Goal: Transaction & Acquisition: Purchase product/service

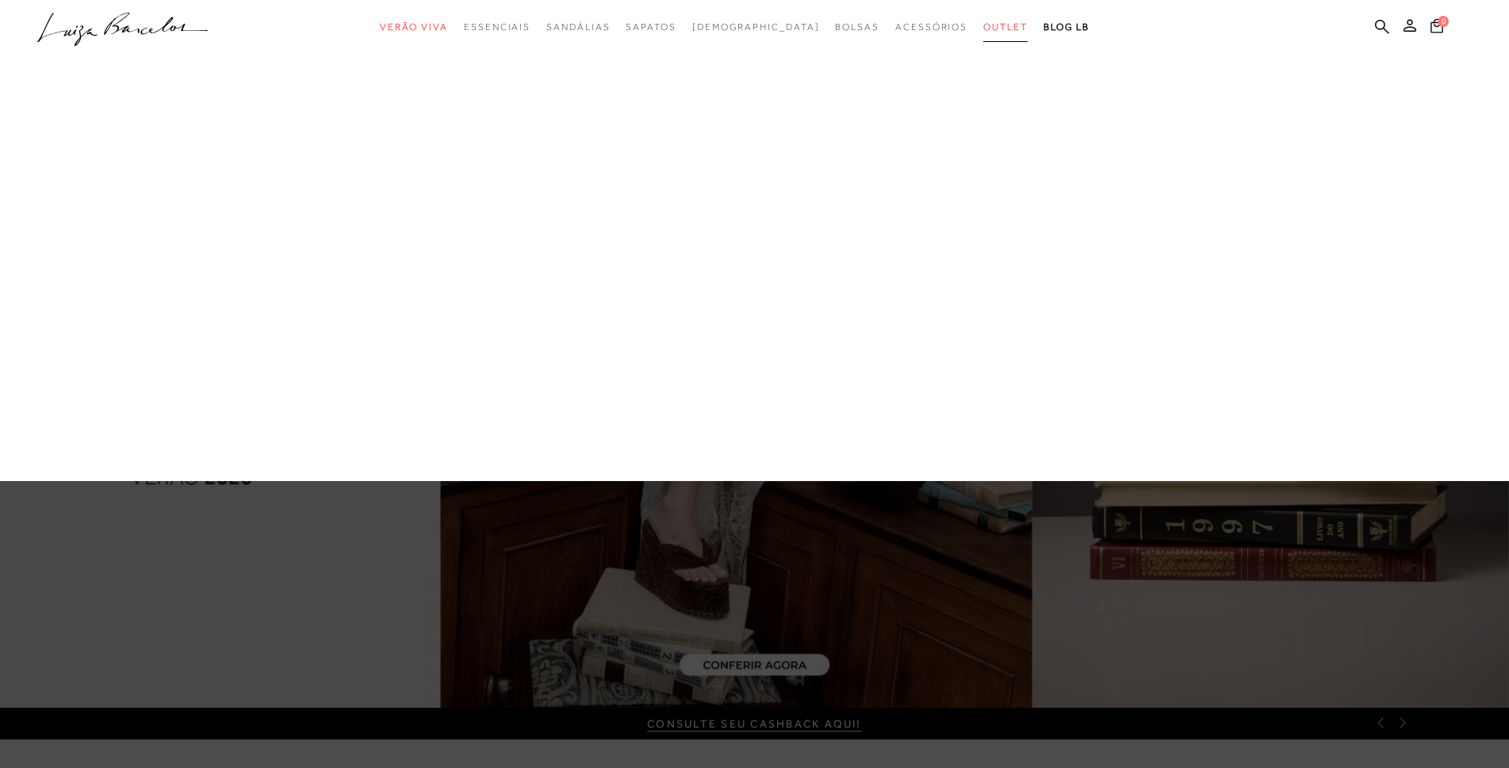
click at [983, 29] on span "Outlet" at bounding box center [1005, 26] width 44 height 11
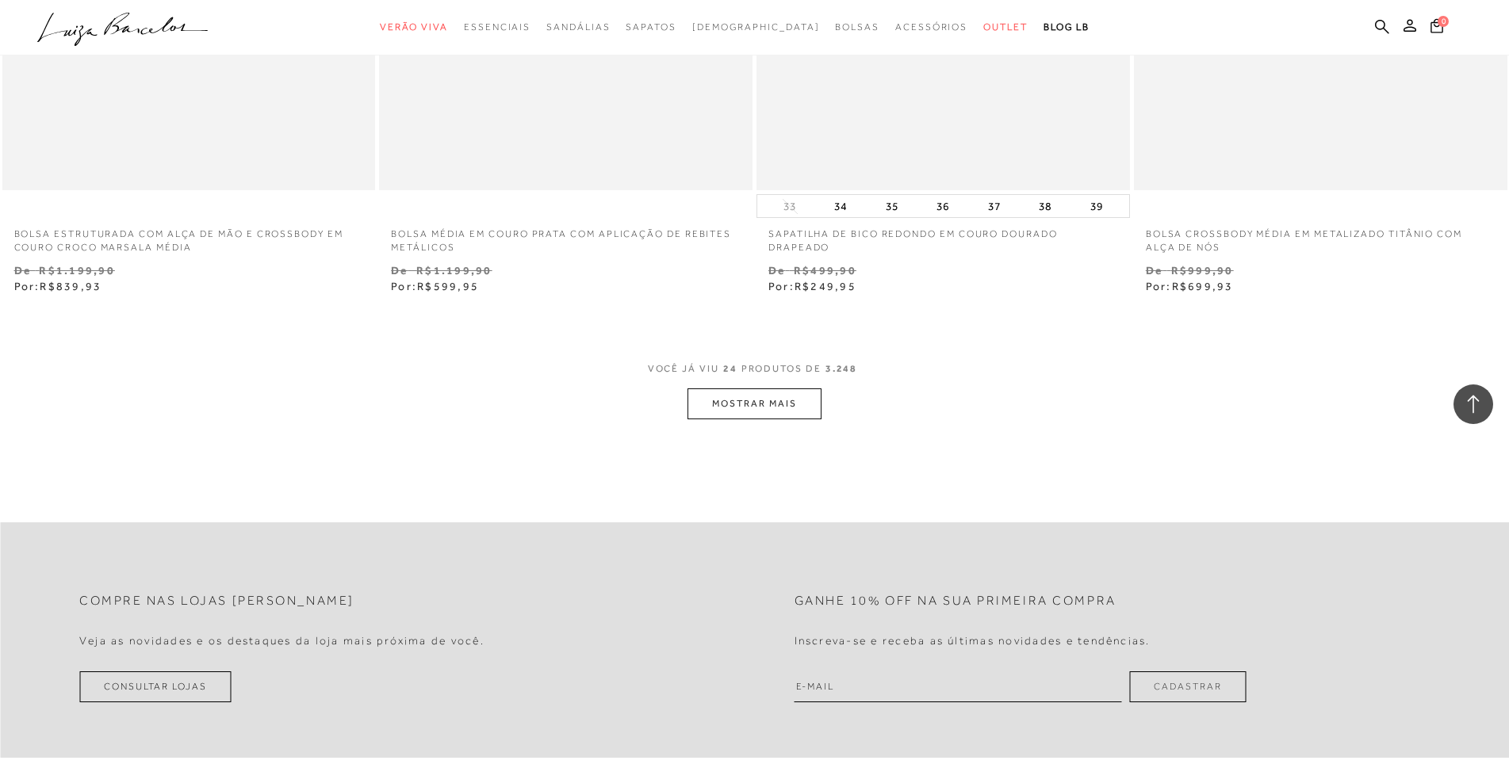
scroll to position [4044, 0]
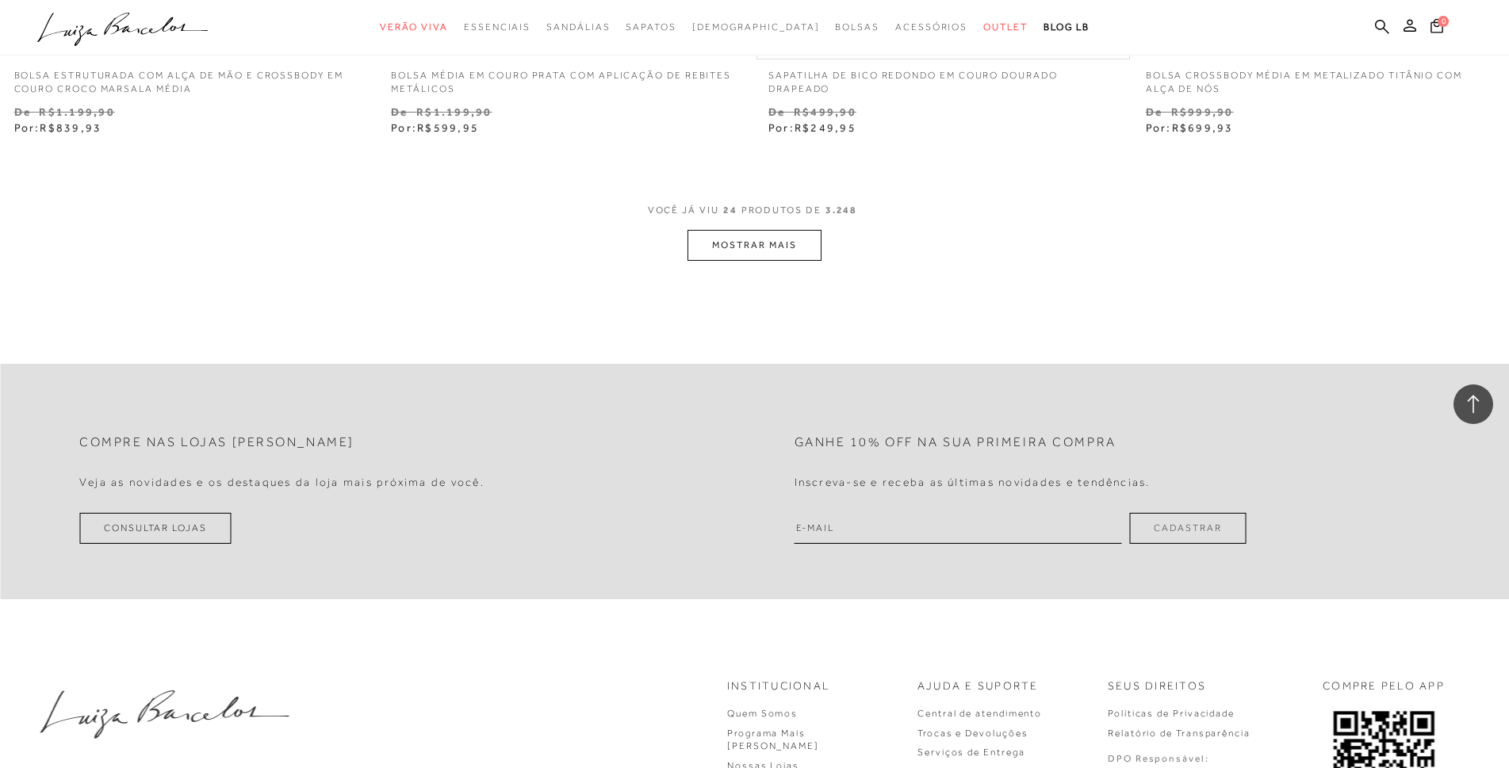
click at [764, 248] on button "MOSTRAR MAIS" at bounding box center [753, 245] width 133 height 31
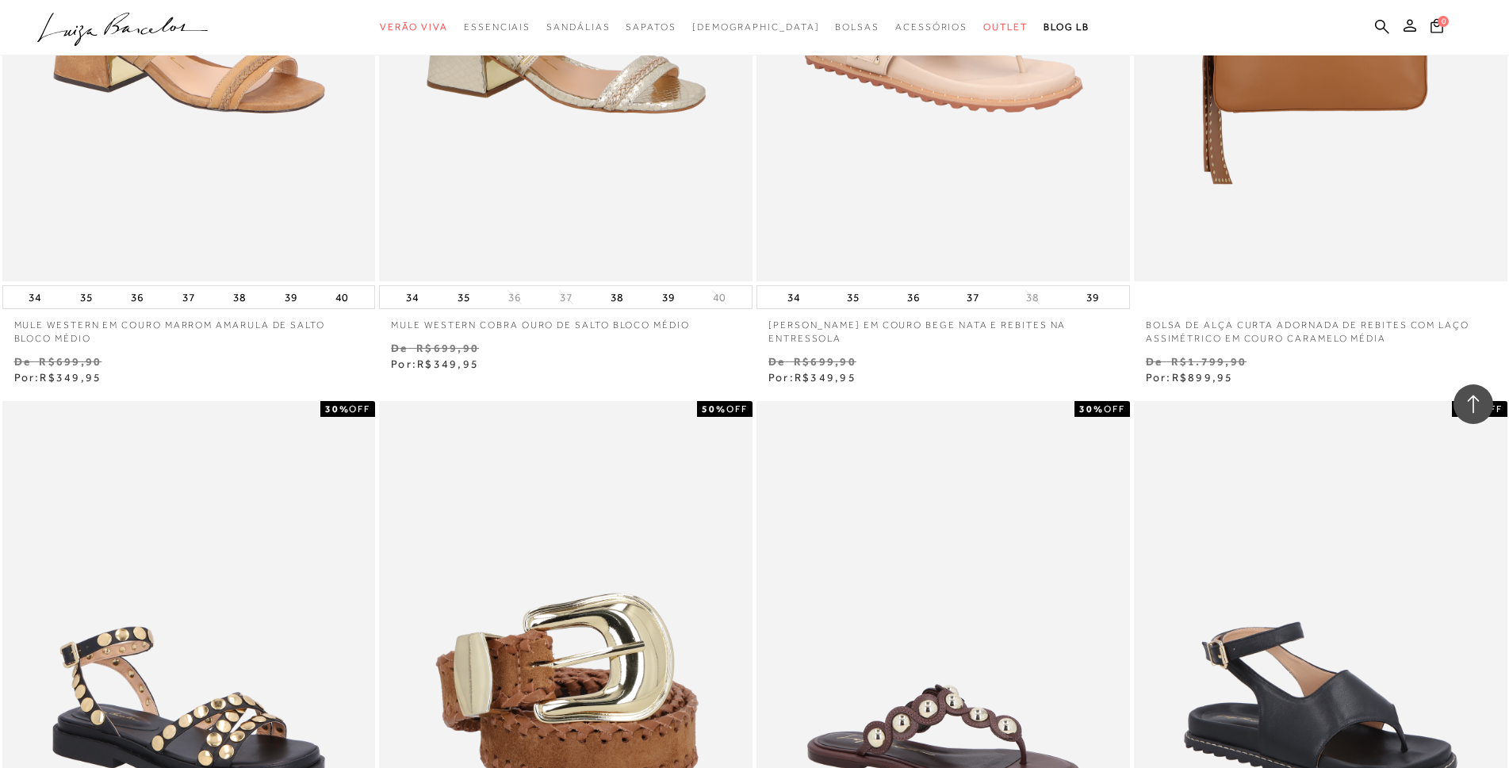
scroll to position [5392, 0]
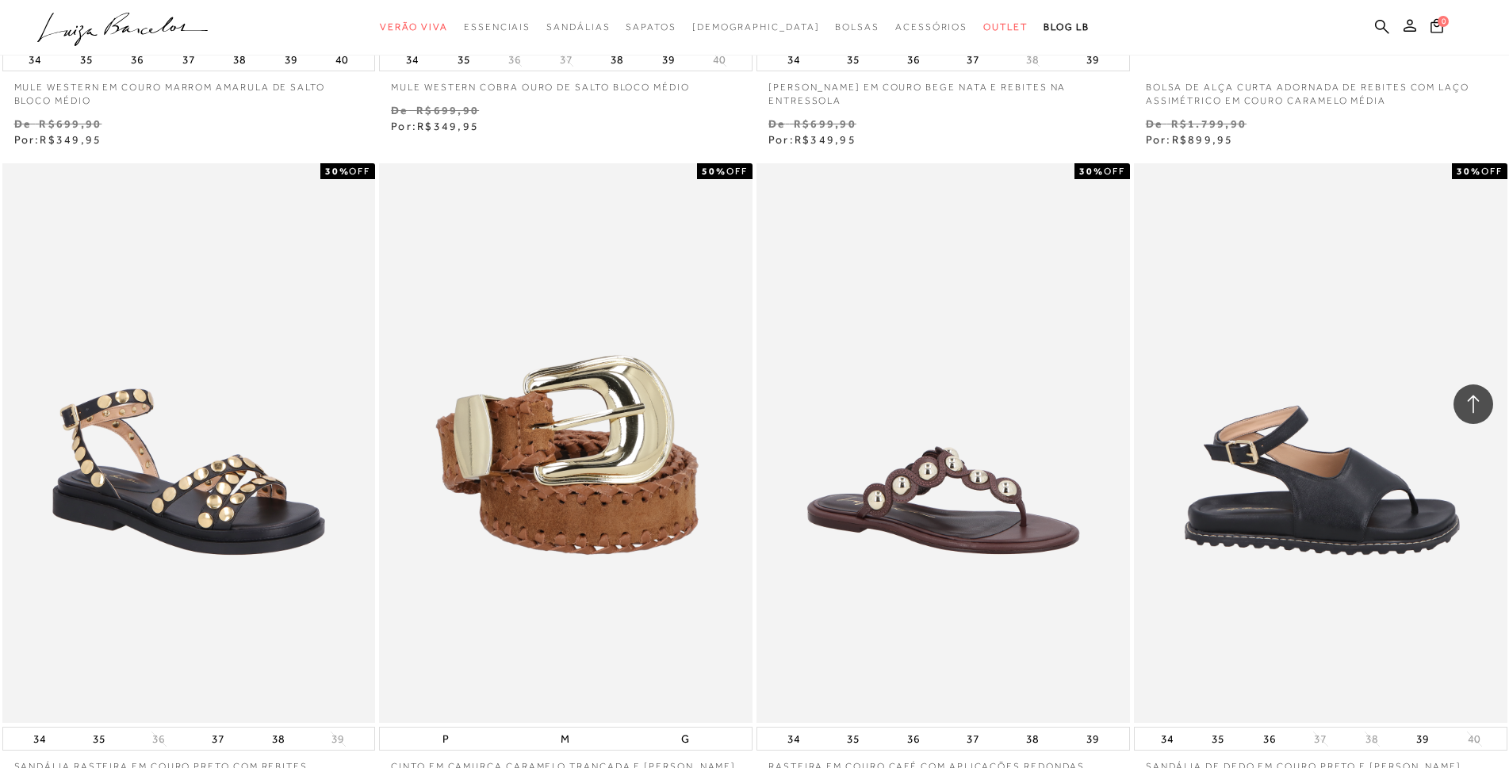
click at [1334, 484] on img at bounding box center [1321, 443] width 372 height 560
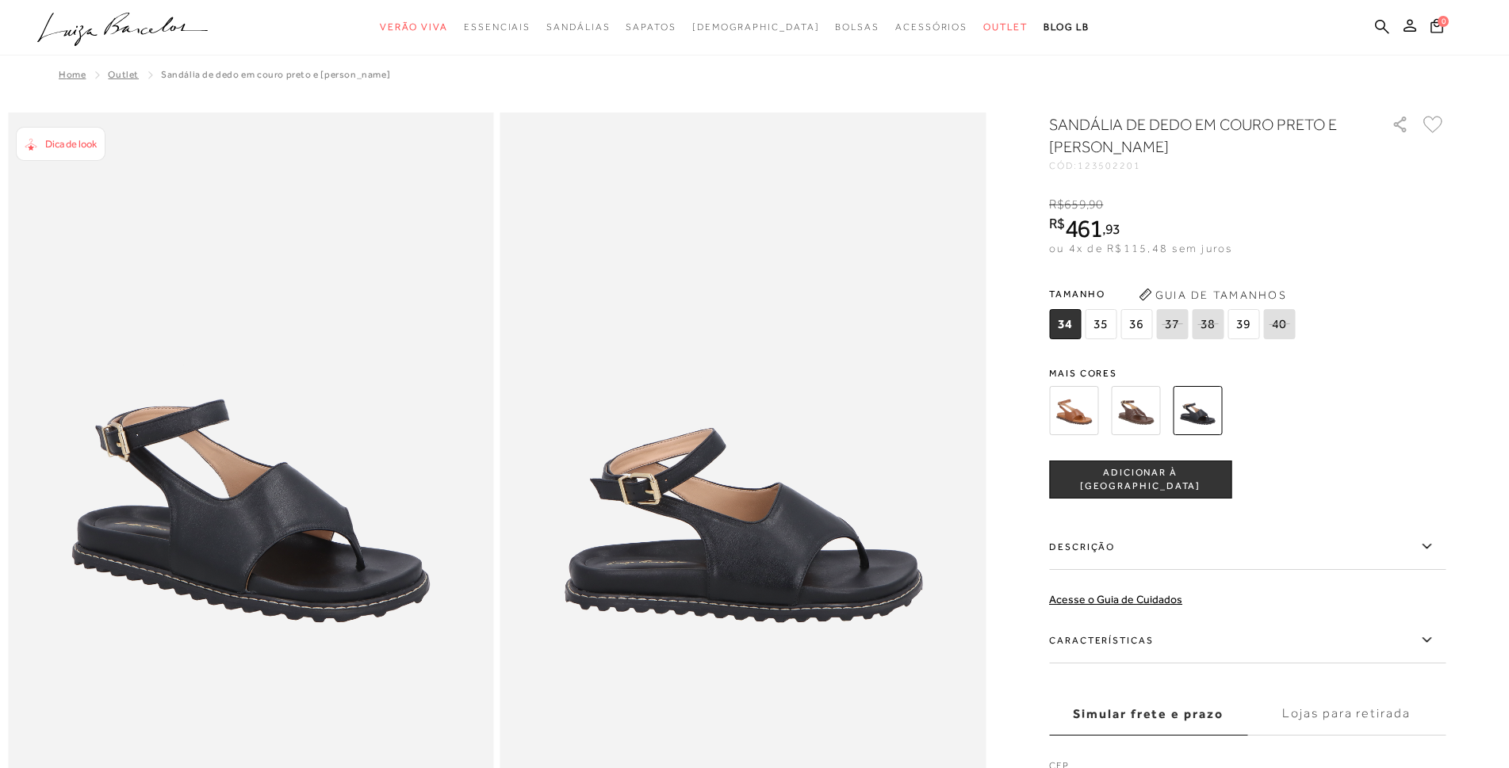
click at [1155, 417] on img at bounding box center [1135, 410] width 49 height 49
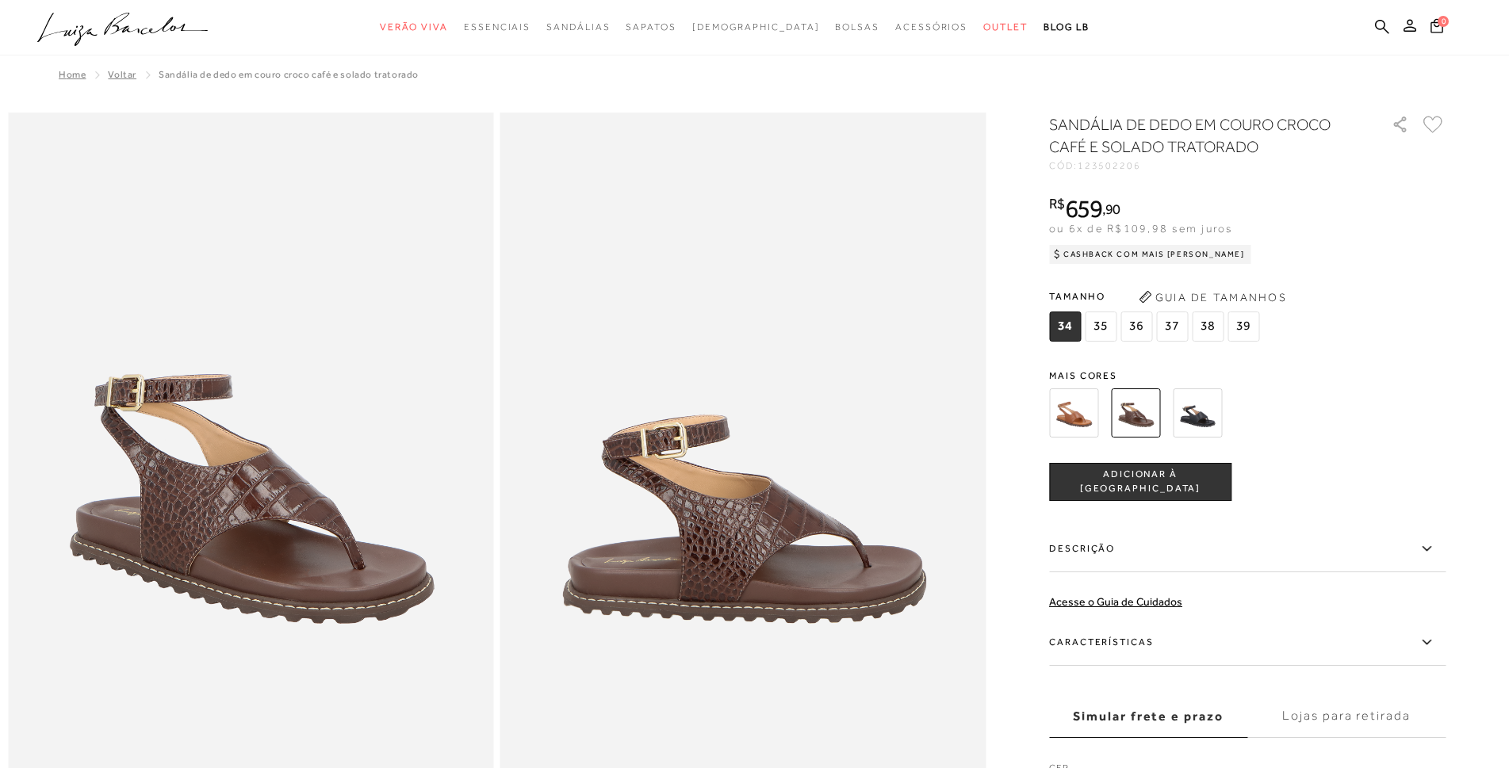
click at [1082, 412] on img at bounding box center [1073, 413] width 49 height 49
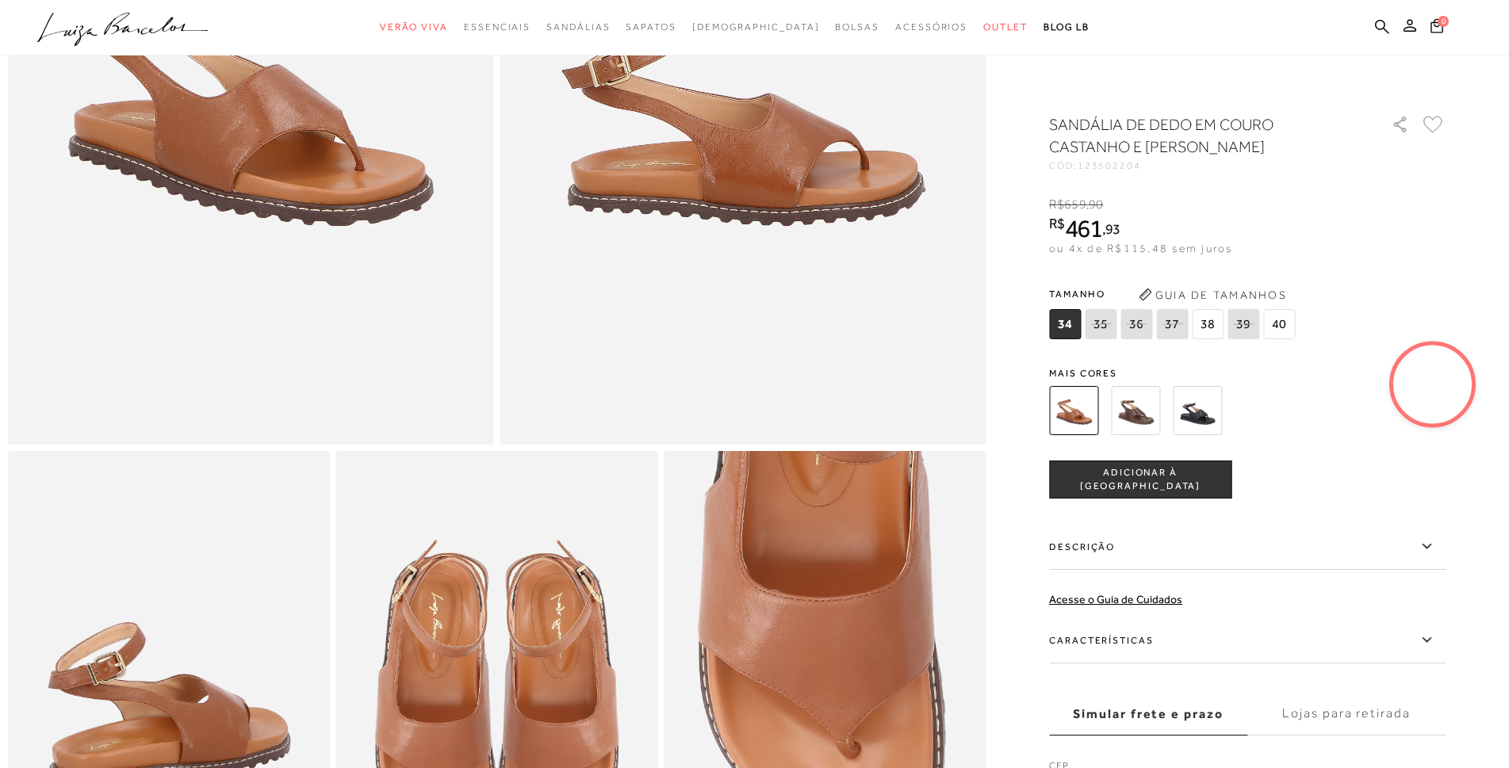
scroll to position [634, 0]
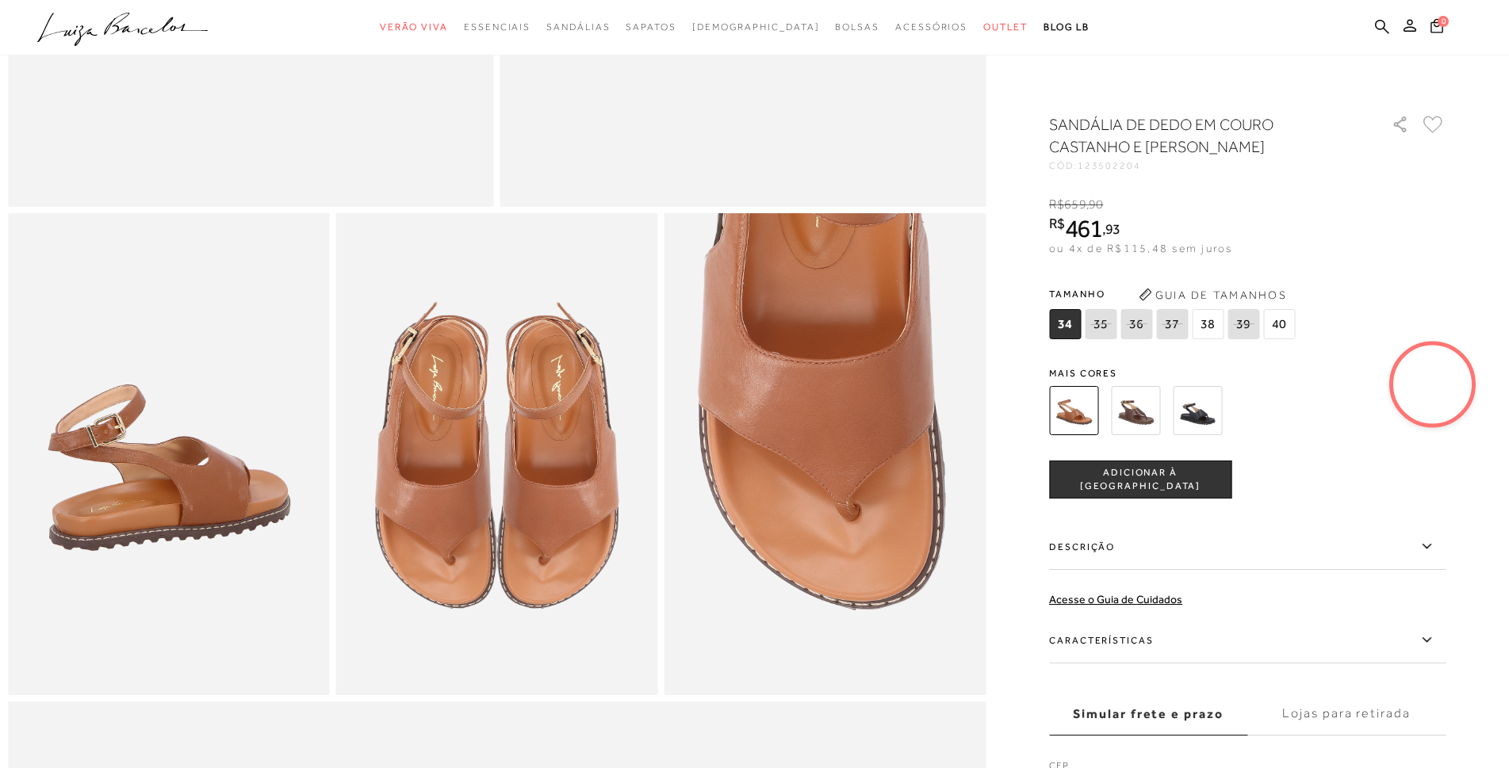
click at [1435, 377] on video at bounding box center [1432, 384] width 75 height 75
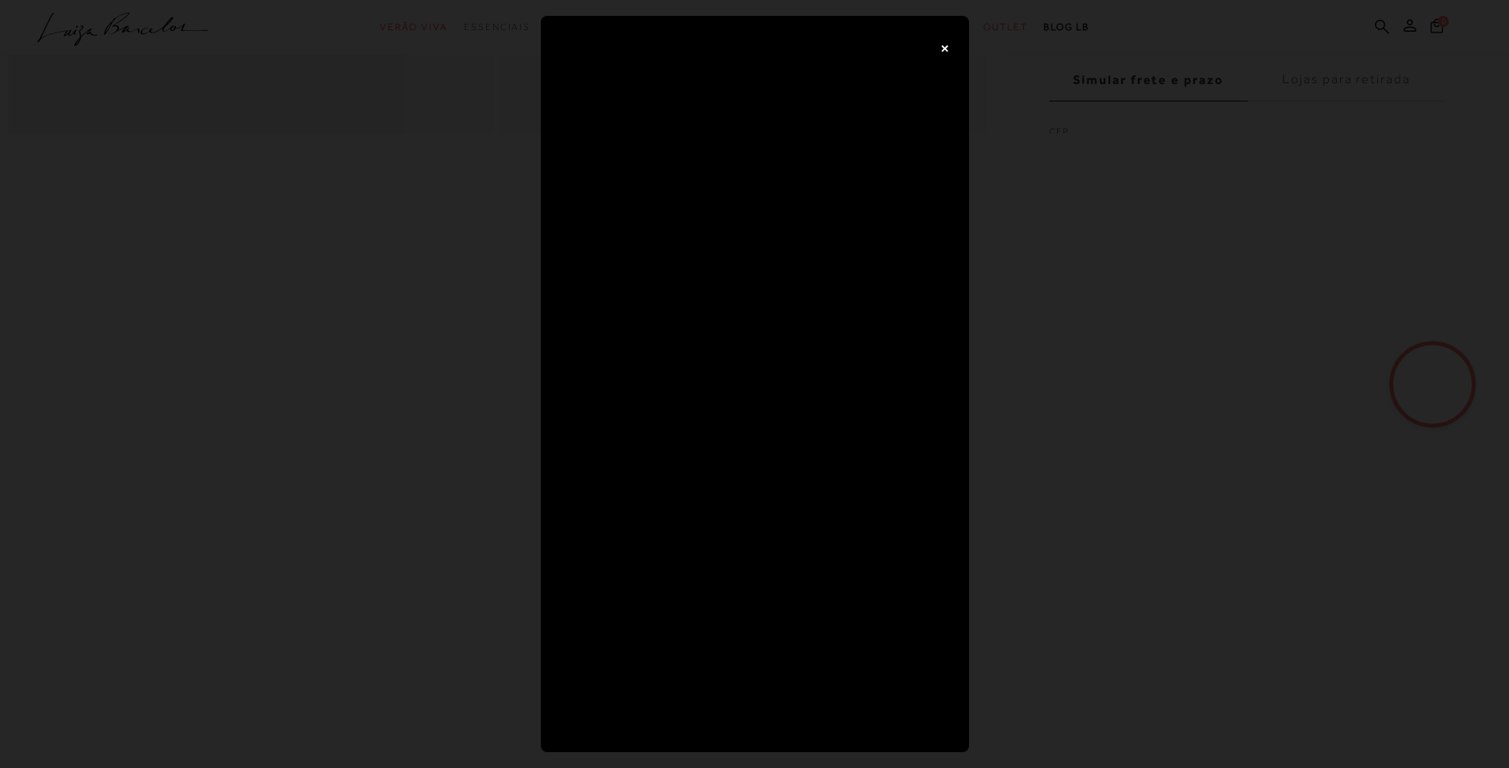
scroll to position [0, 0]
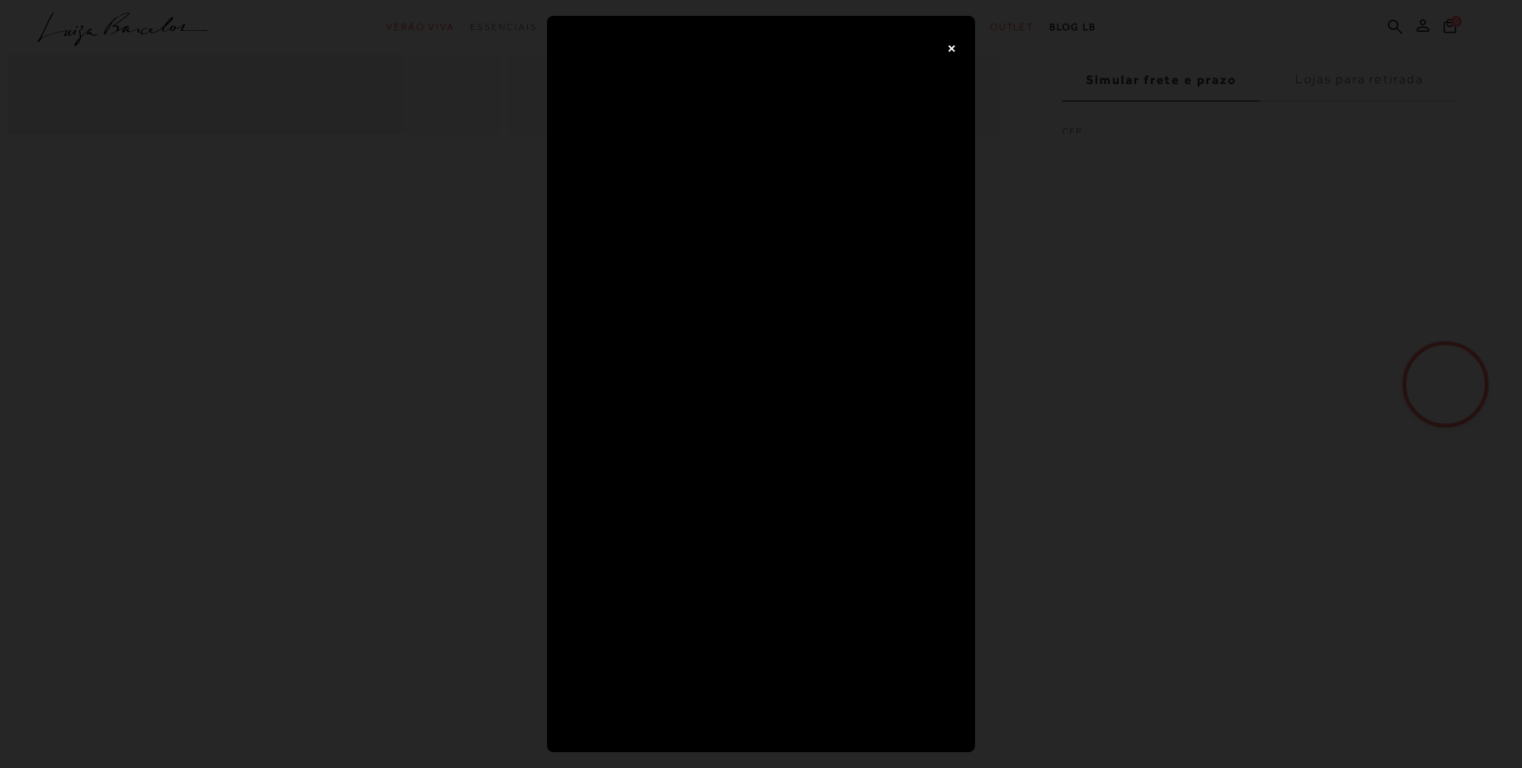
click at [946, 45] on button "×" at bounding box center [952, 48] width 32 height 32
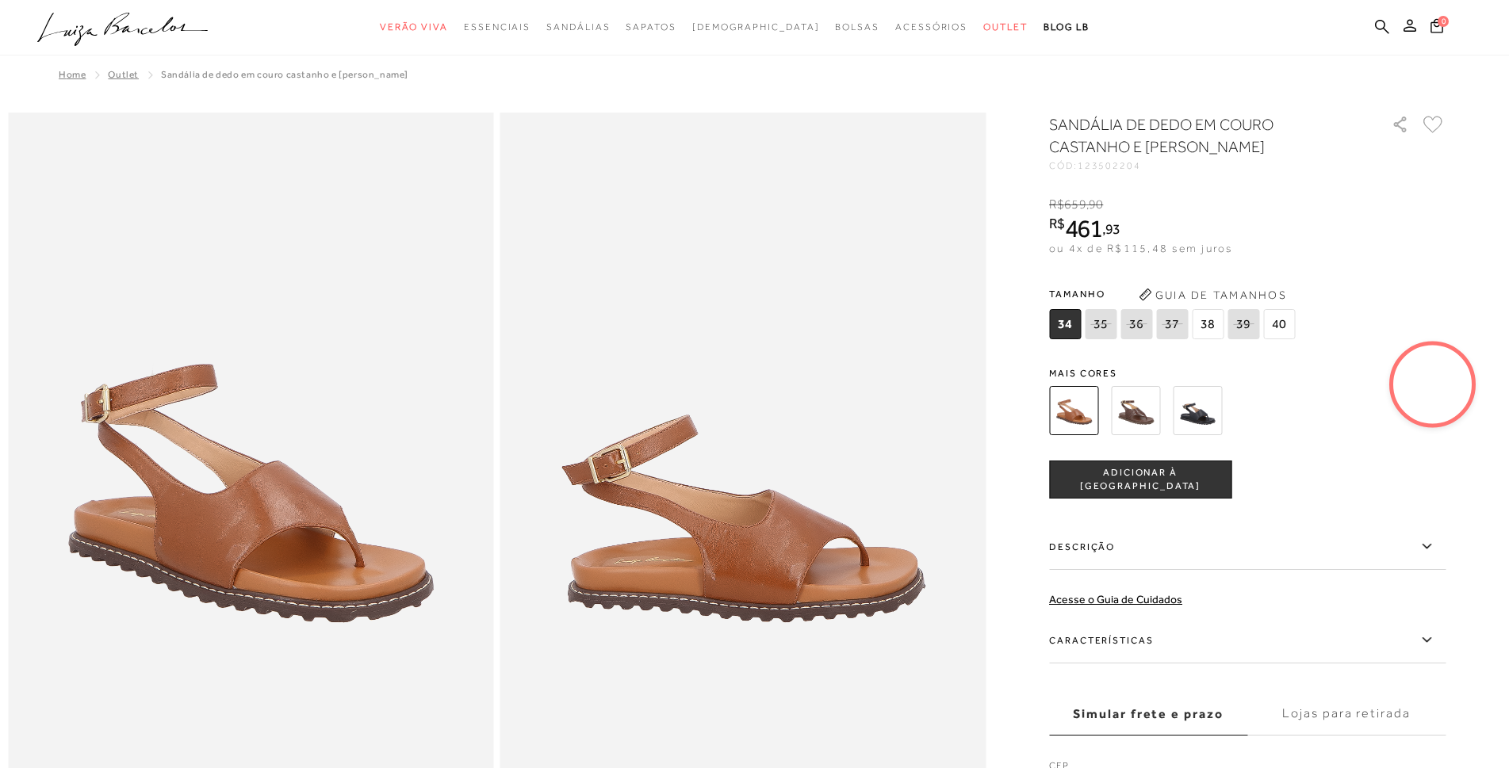
click at [1208, 420] on img at bounding box center [1197, 410] width 49 height 49
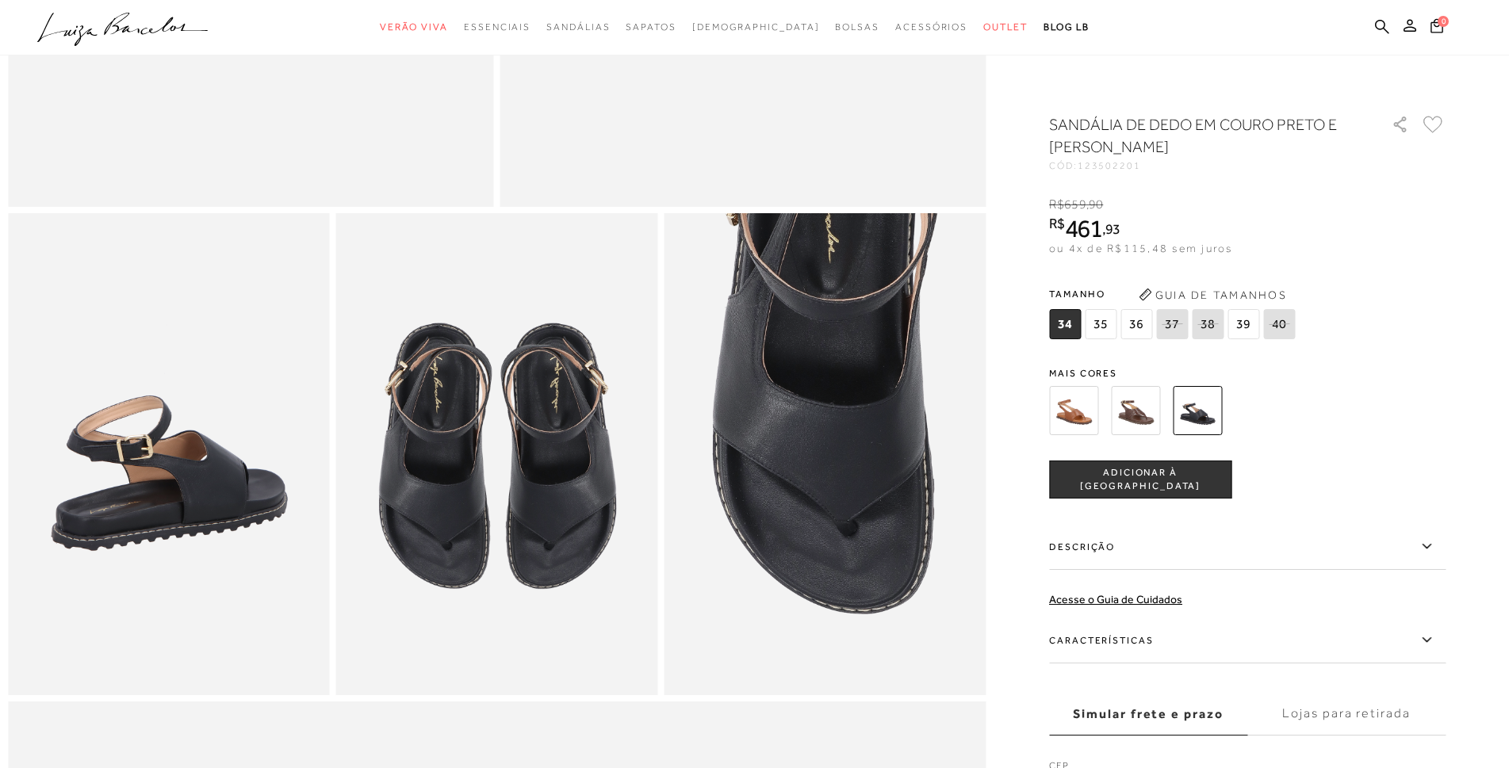
scroll to position [793, 0]
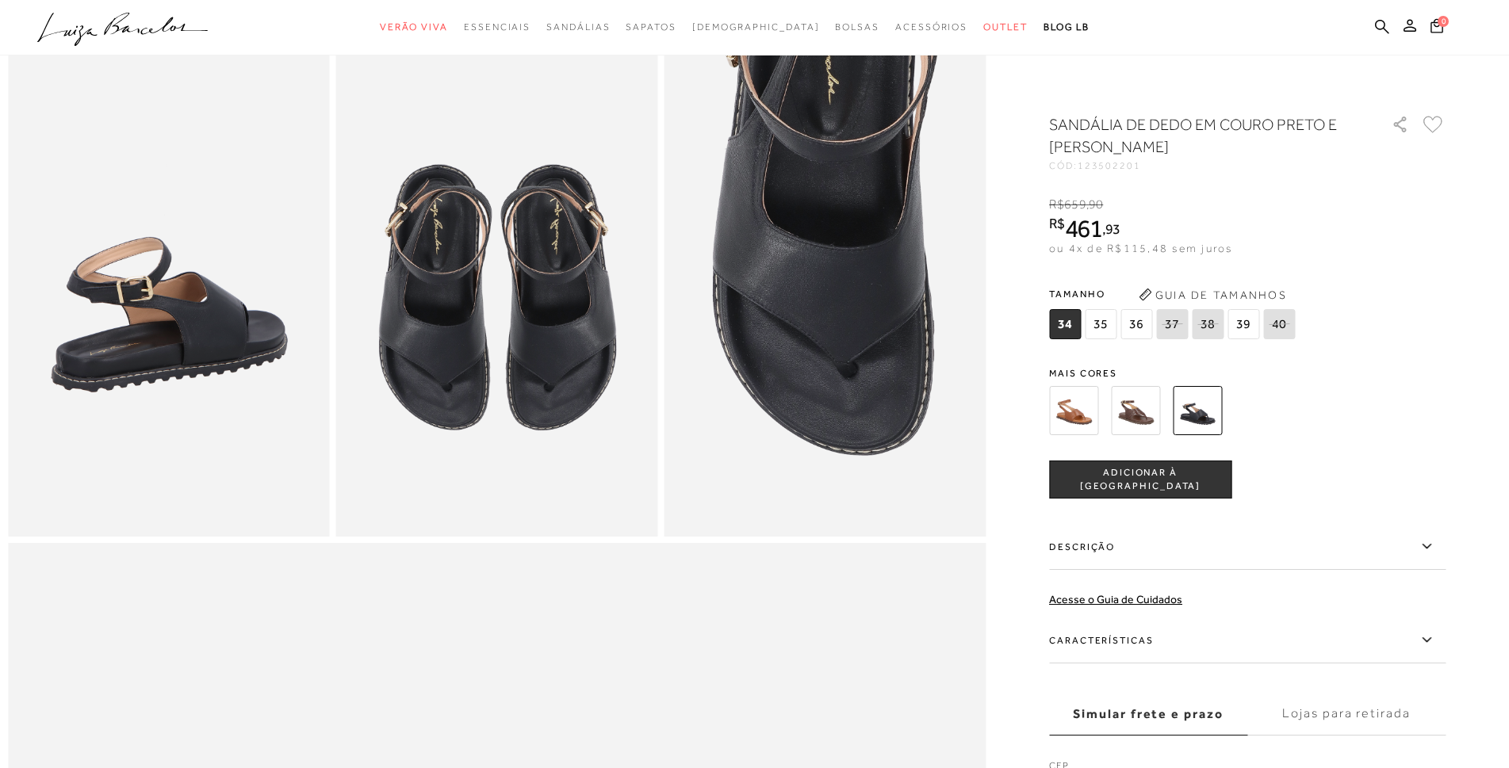
click at [1120, 639] on label "Características" at bounding box center [1247, 641] width 396 height 46
click at [0, 0] on input "Características" at bounding box center [0, 0] width 0 height 0
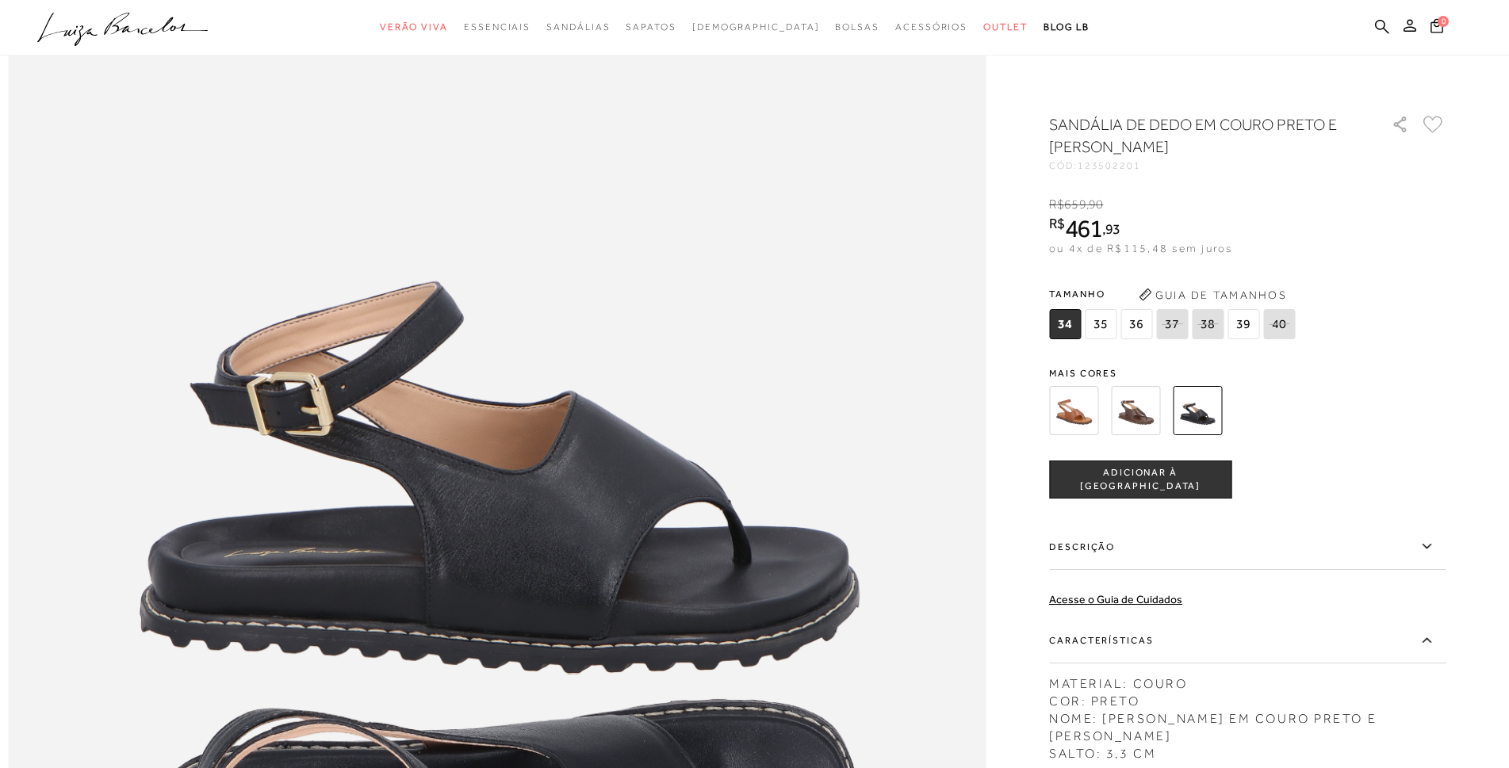
scroll to position [1665, 0]
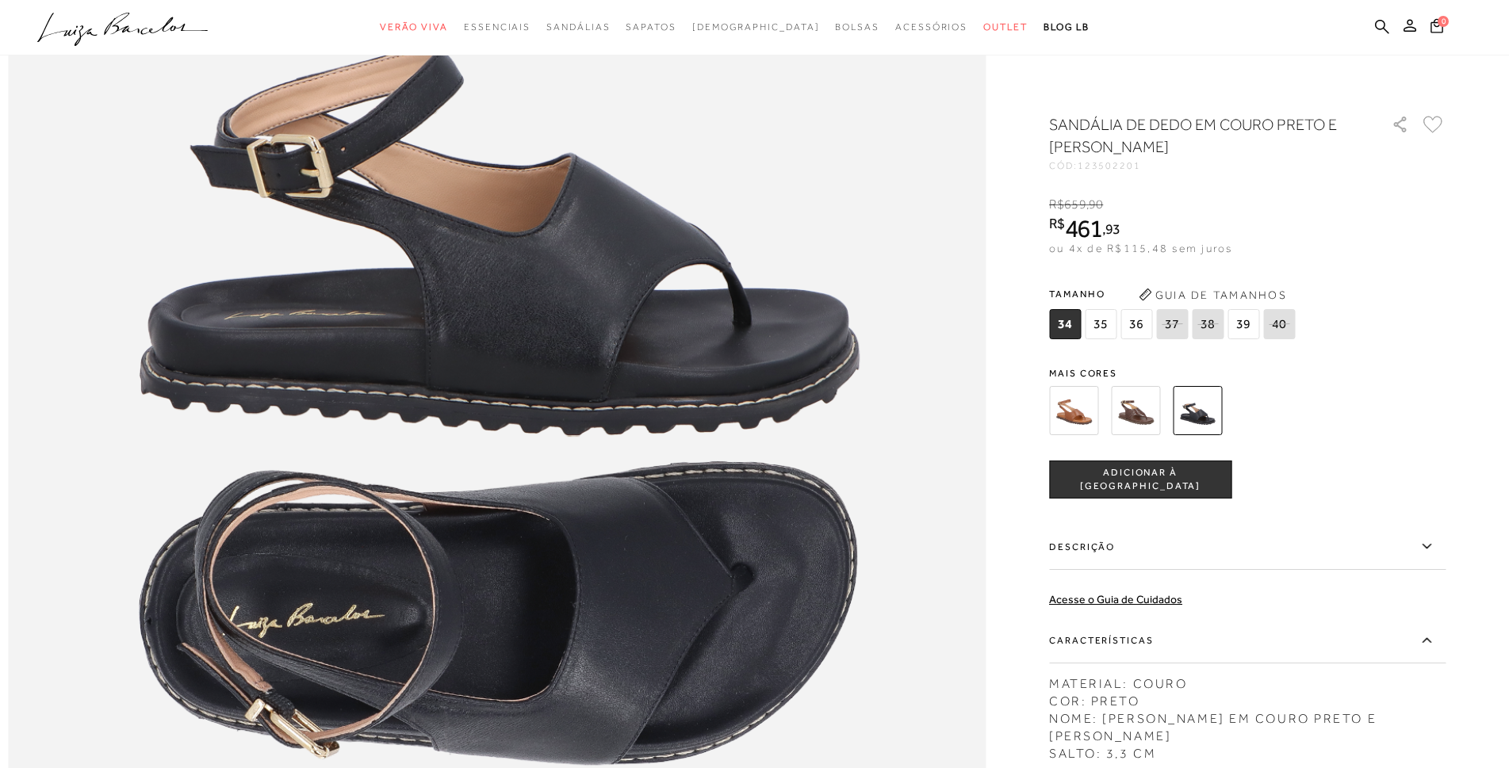
click at [1432, 544] on icon at bounding box center [1426, 547] width 19 height 20
click at [0, 0] on input "Descrição" at bounding box center [0, 0] width 0 height 0
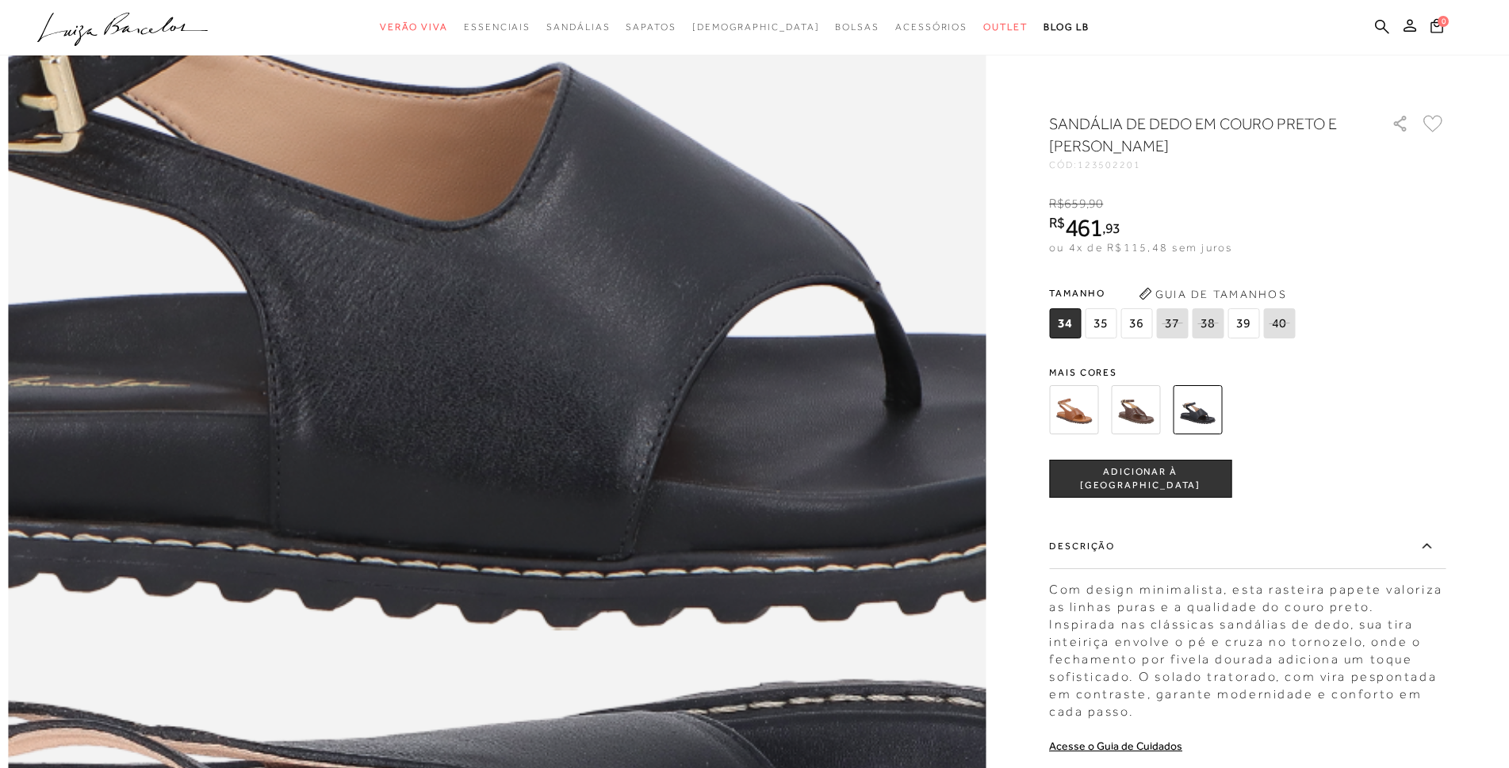
scroll to position [1427, 0]
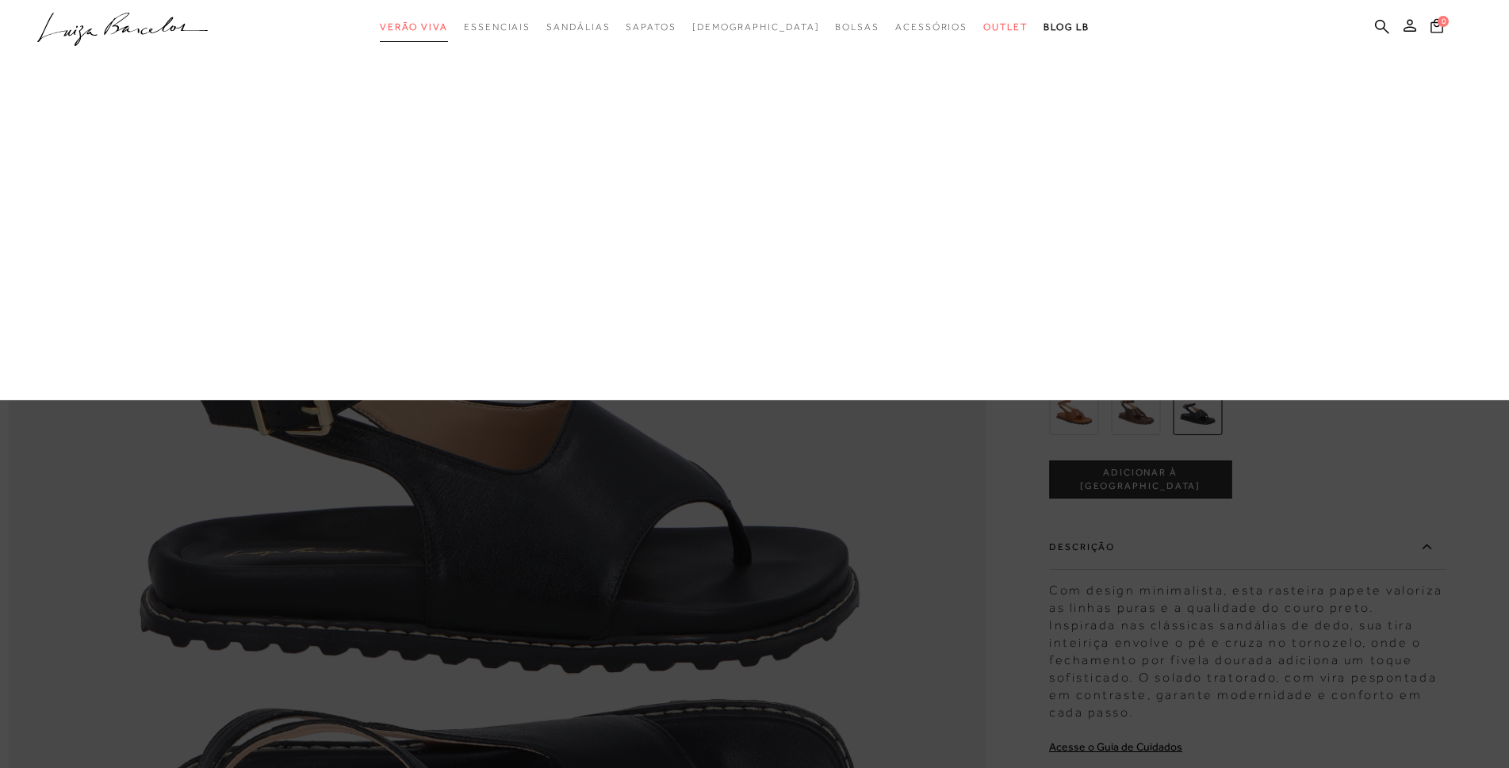
click at [448, 24] on span "Verão Viva" at bounding box center [414, 26] width 68 height 11
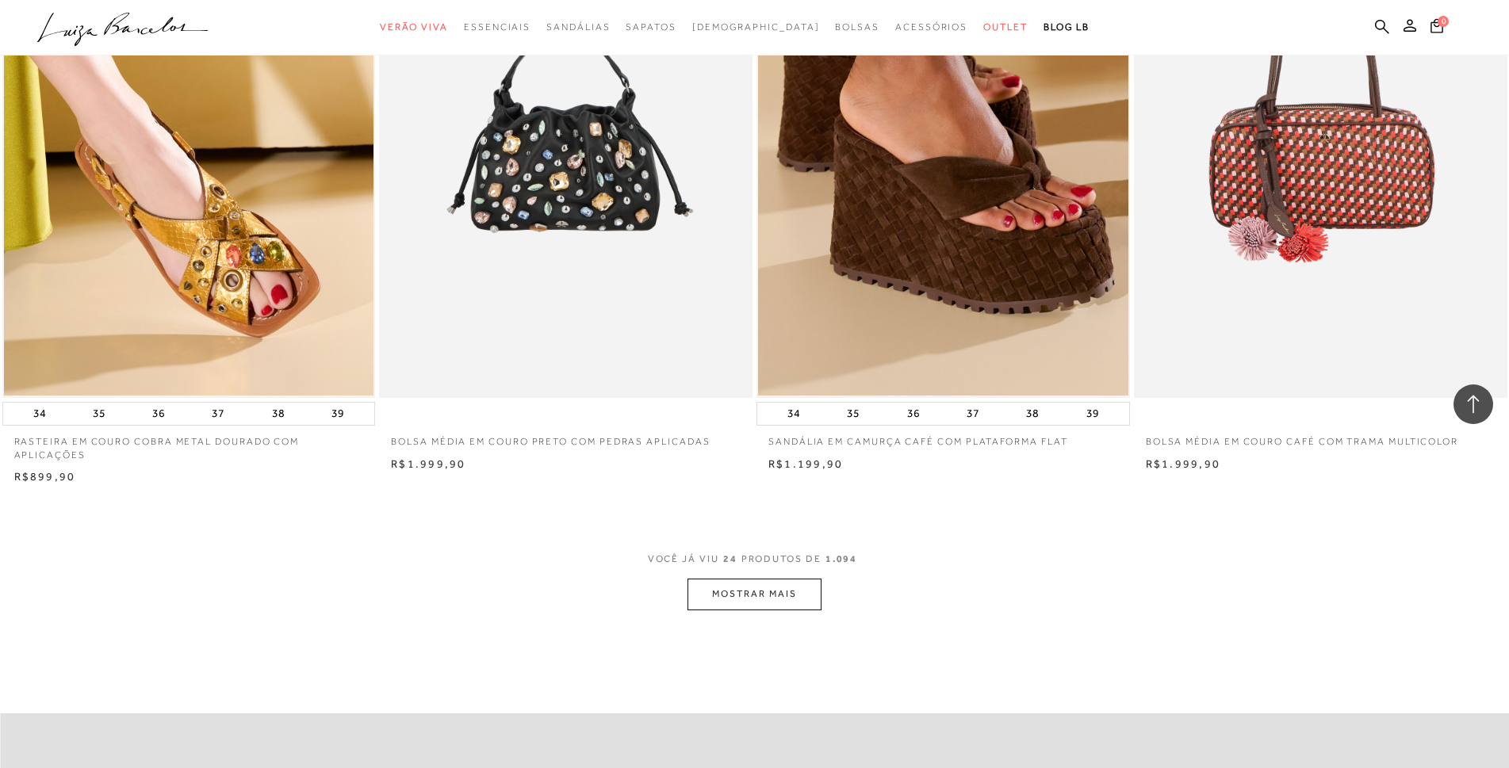
scroll to position [3727, 0]
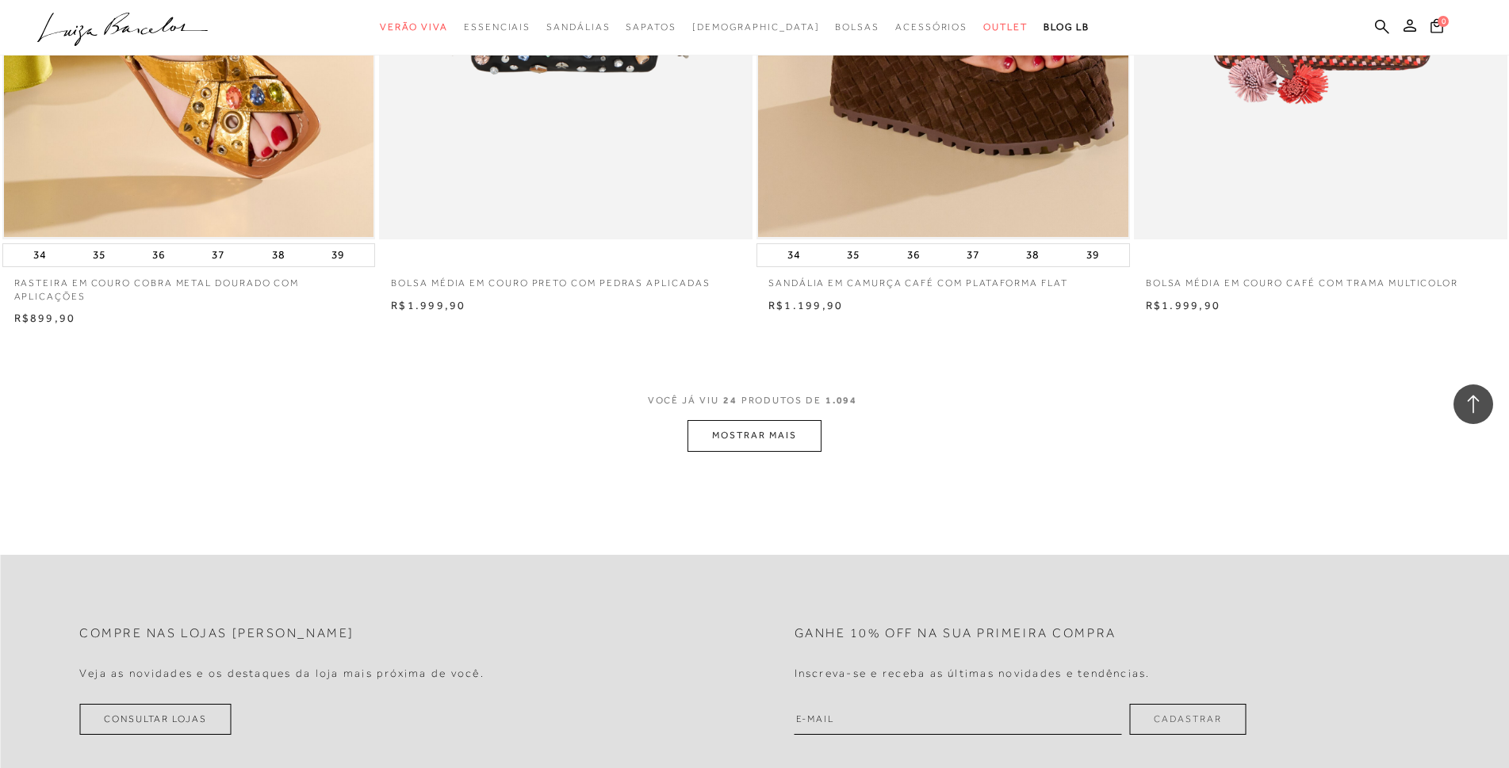
click at [771, 449] on button "MOSTRAR MAIS" at bounding box center [753, 435] width 133 height 31
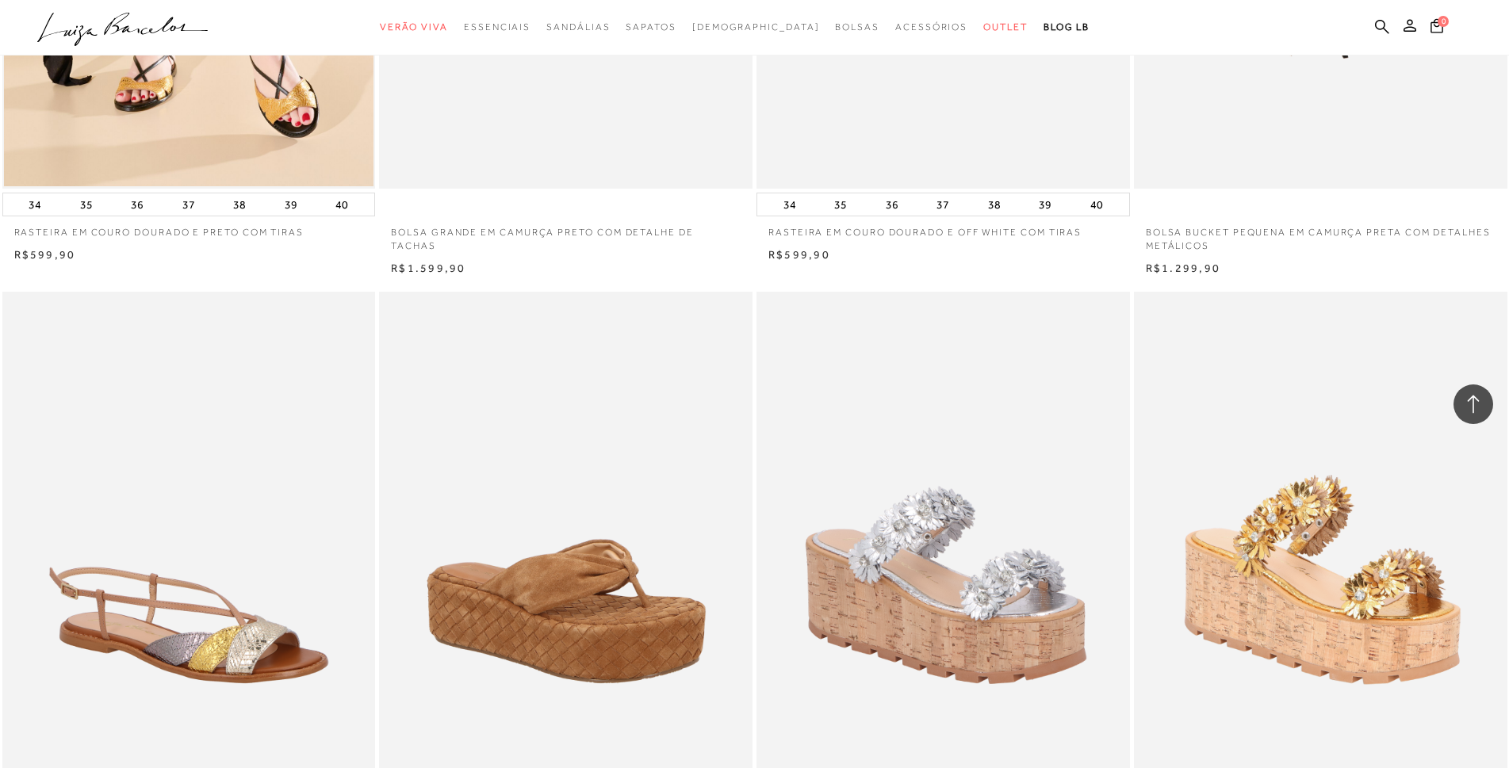
scroll to position [3964, 0]
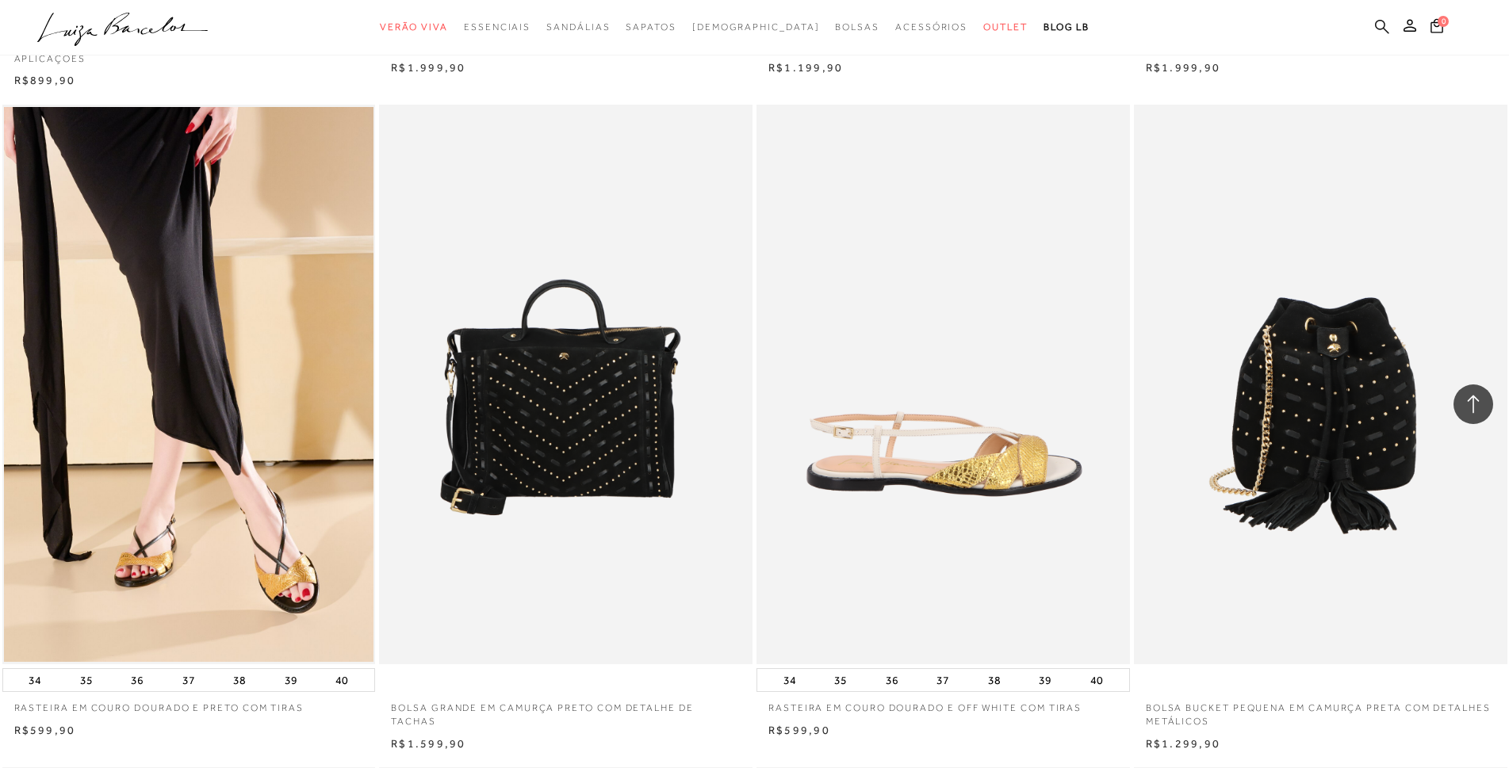
click at [1377, 28] on icon at bounding box center [1382, 26] width 14 height 14
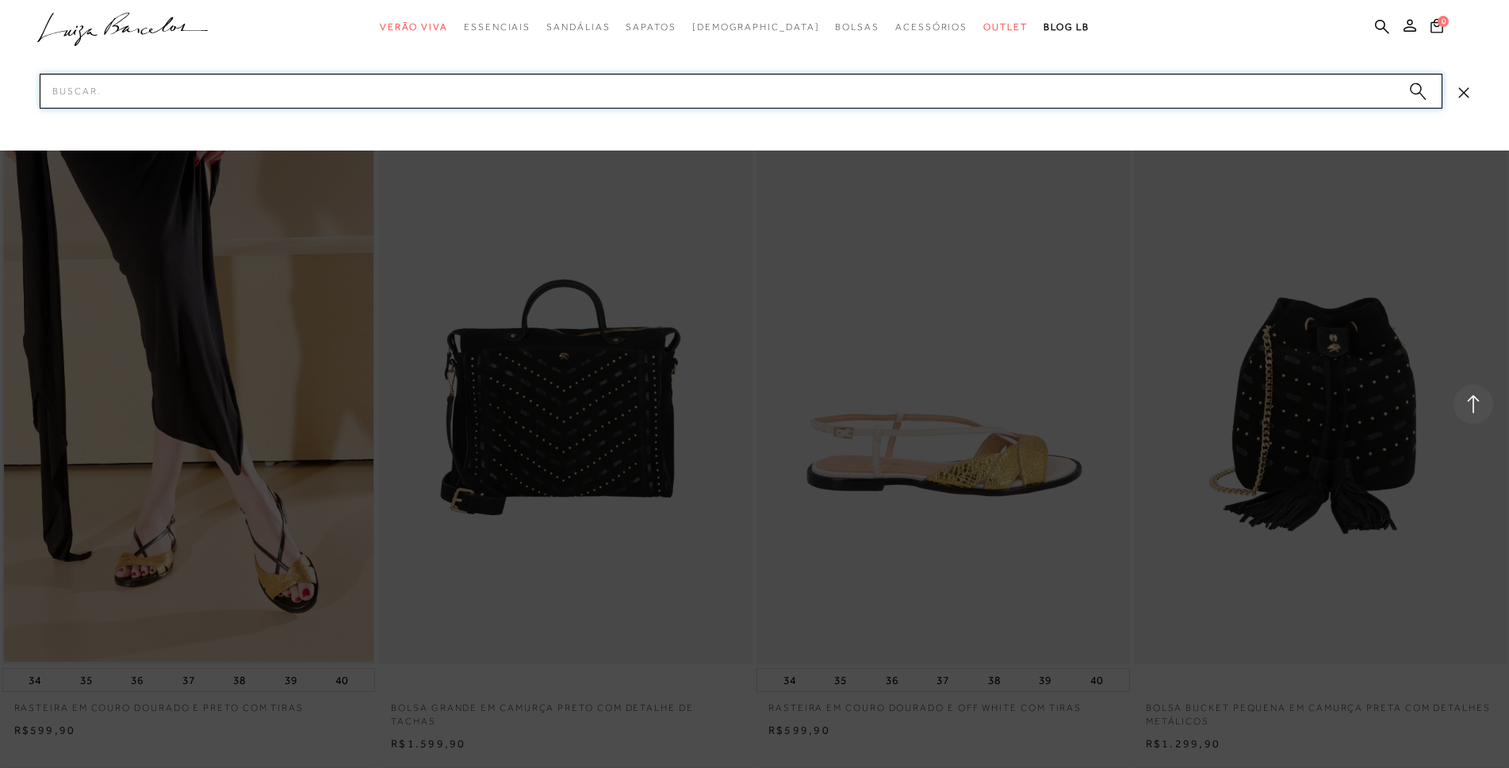
click at [712, 94] on input "Pesquisar" at bounding box center [741, 91] width 1403 height 35
type input "azul marinho"
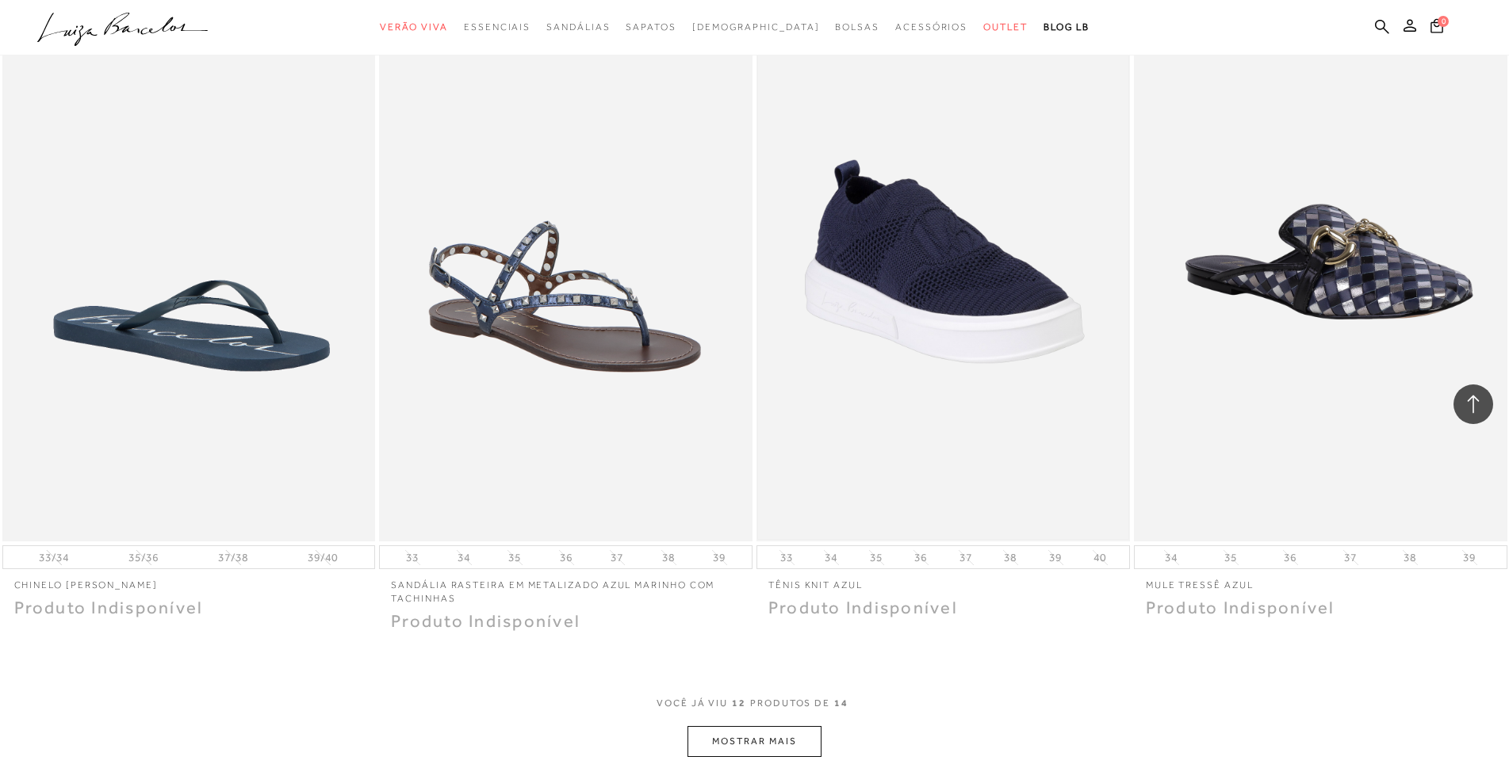
scroll to position [1903, 0]
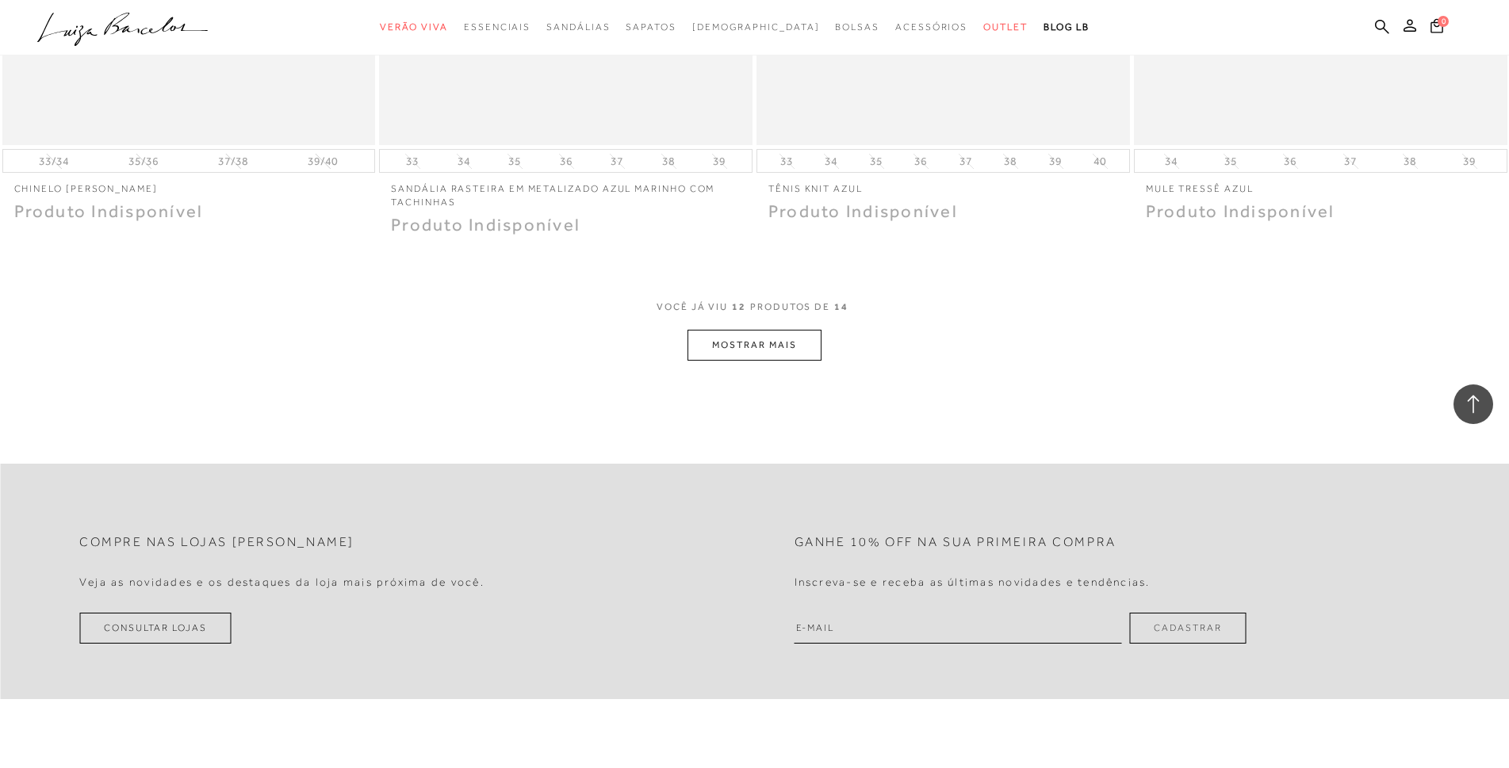
click at [777, 346] on button "MOSTRAR MAIS" at bounding box center [753, 345] width 133 height 31
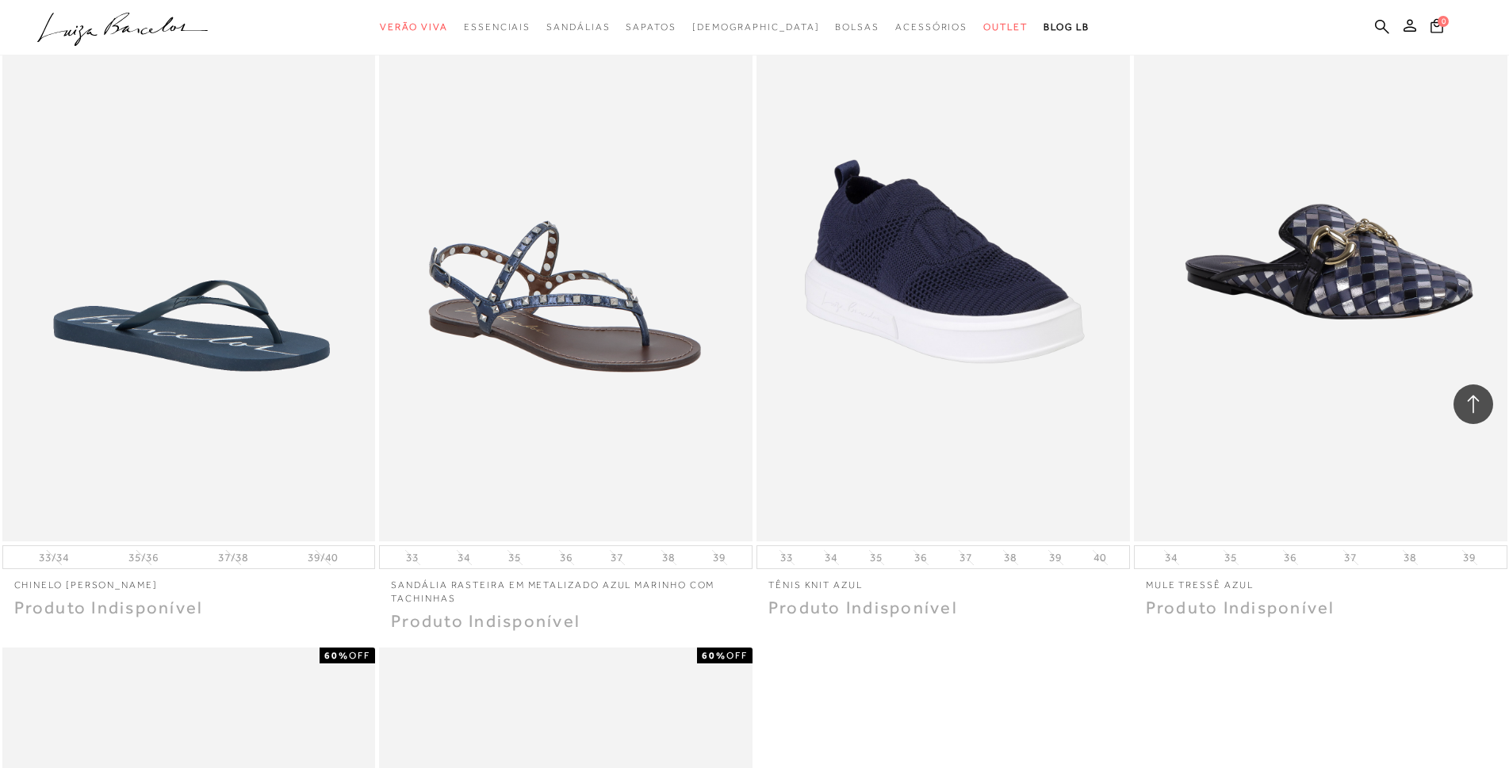
scroll to position [1110, 0]
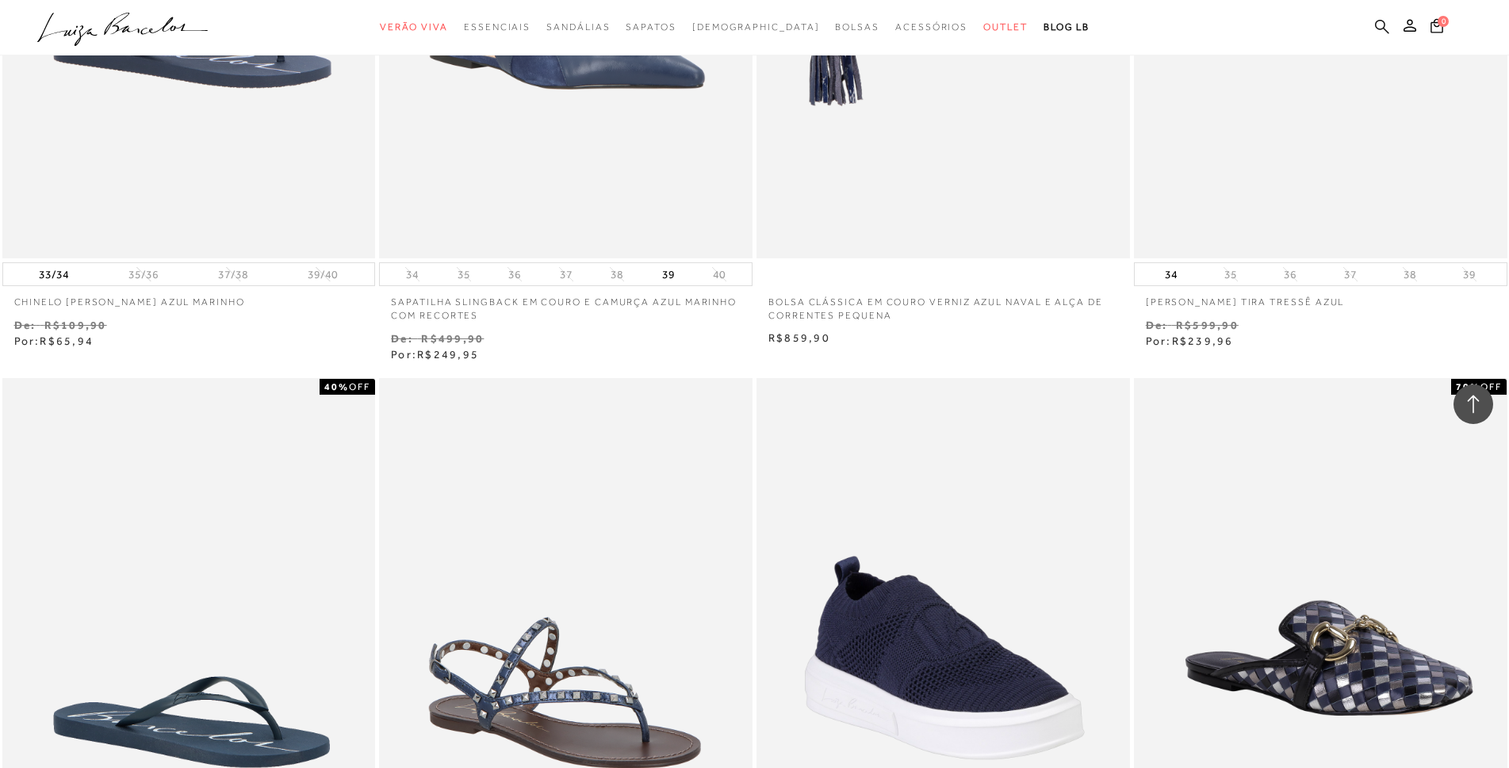
click at [1384, 21] on icon at bounding box center [1382, 26] width 14 height 14
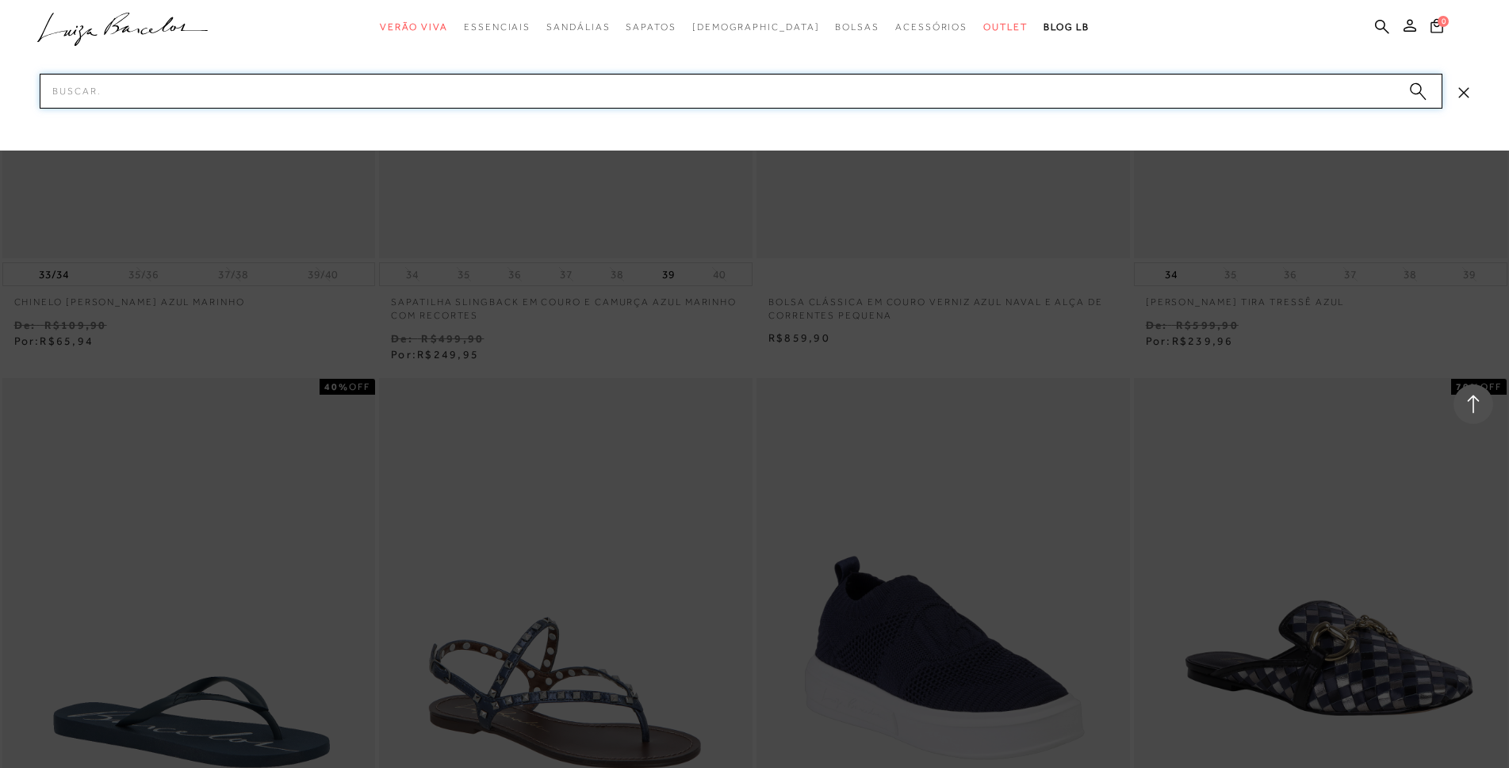
click at [735, 84] on input "Pesquisar" at bounding box center [741, 91] width 1403 height 35
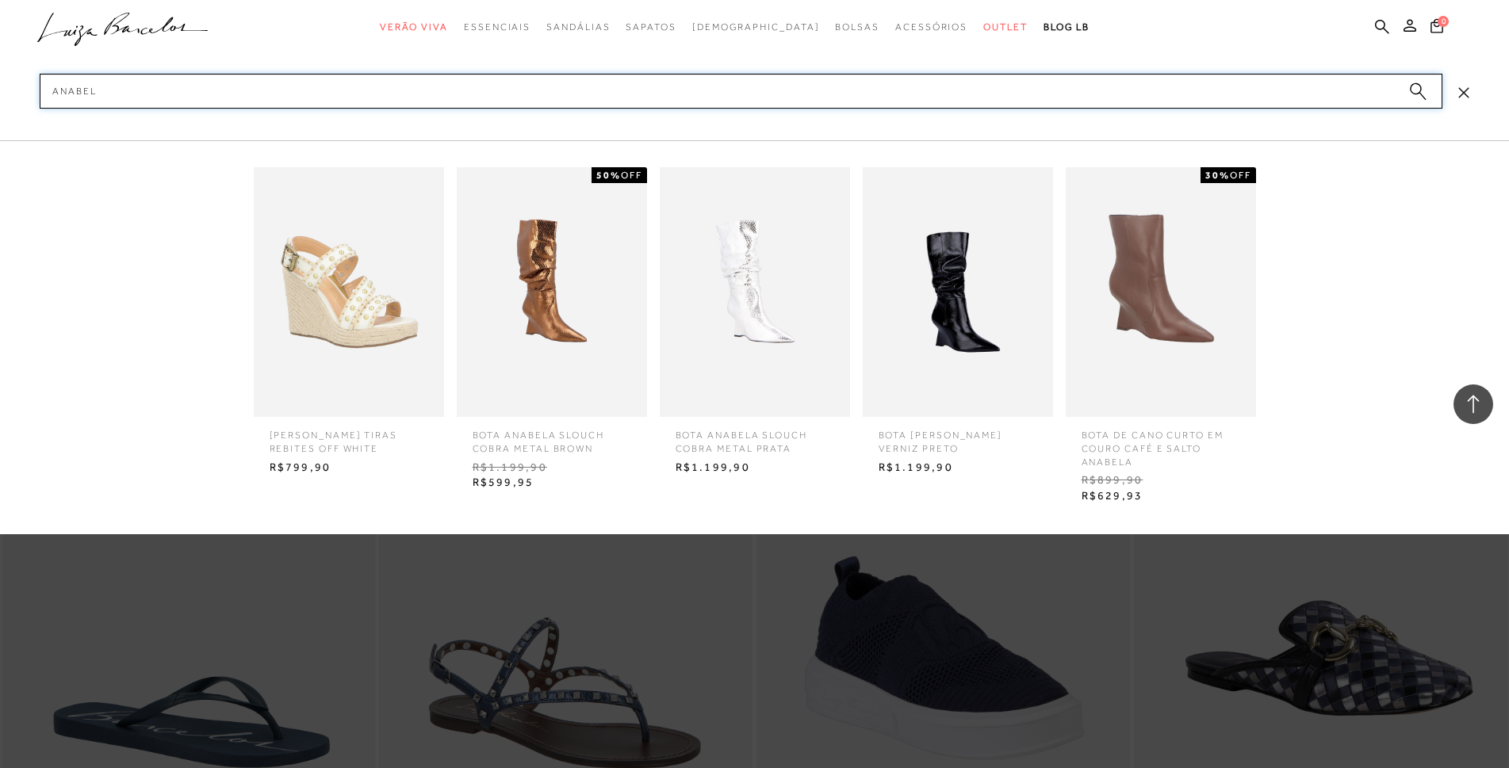
type input "anabela"
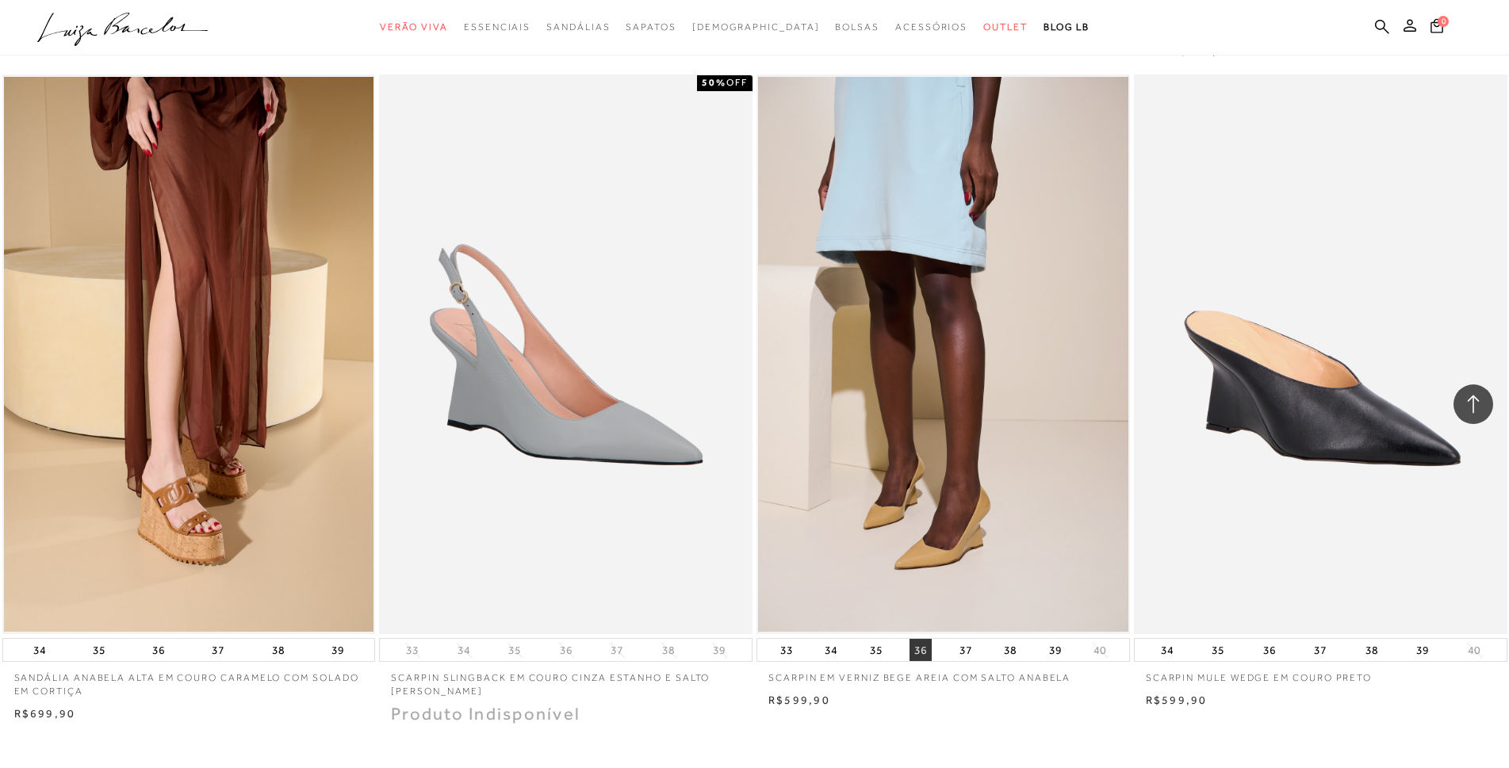
scroll to position [1744, 0]
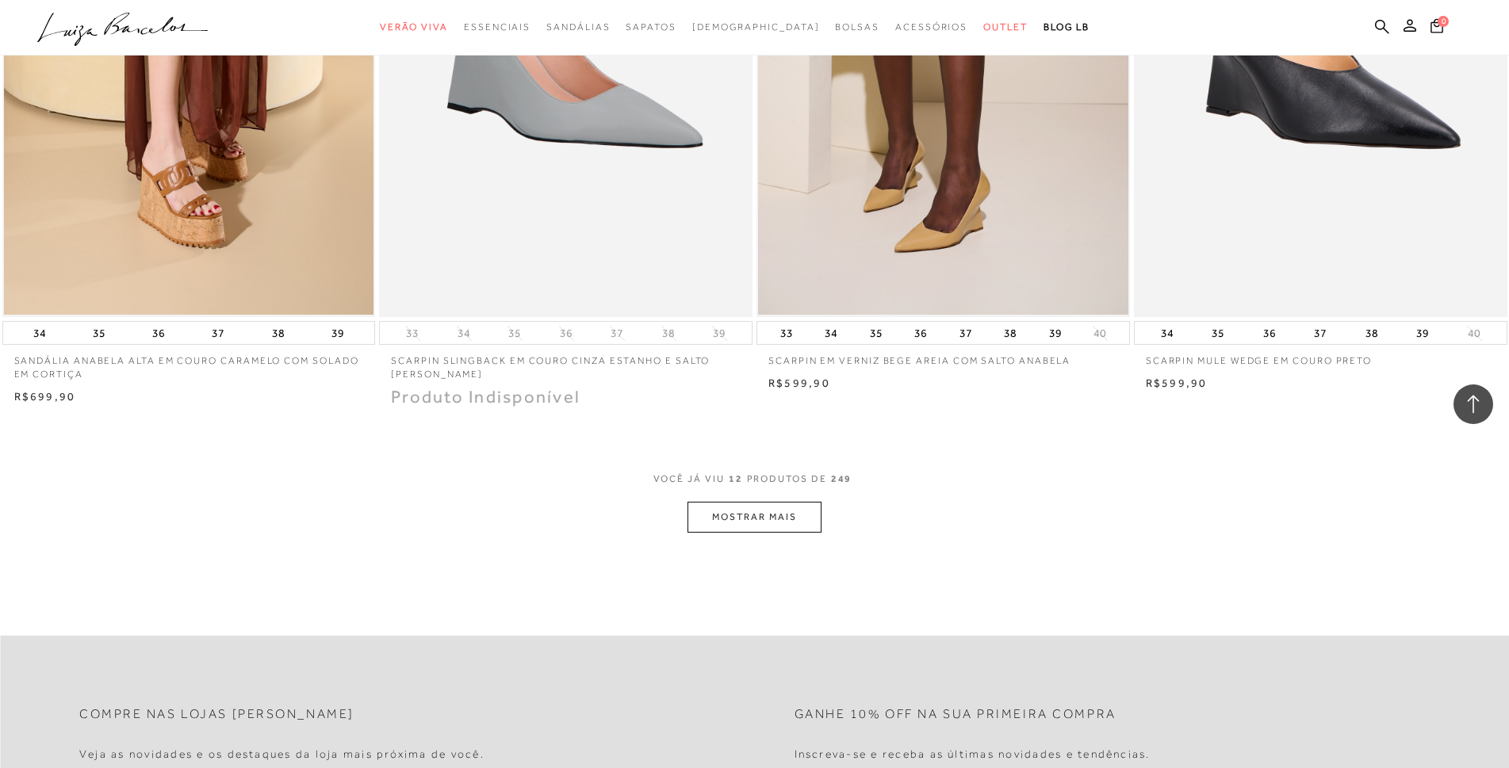
click at [779, 511] on button "MOSTRAR MAIS" at bounding box center [753, 517] width 133 height 31
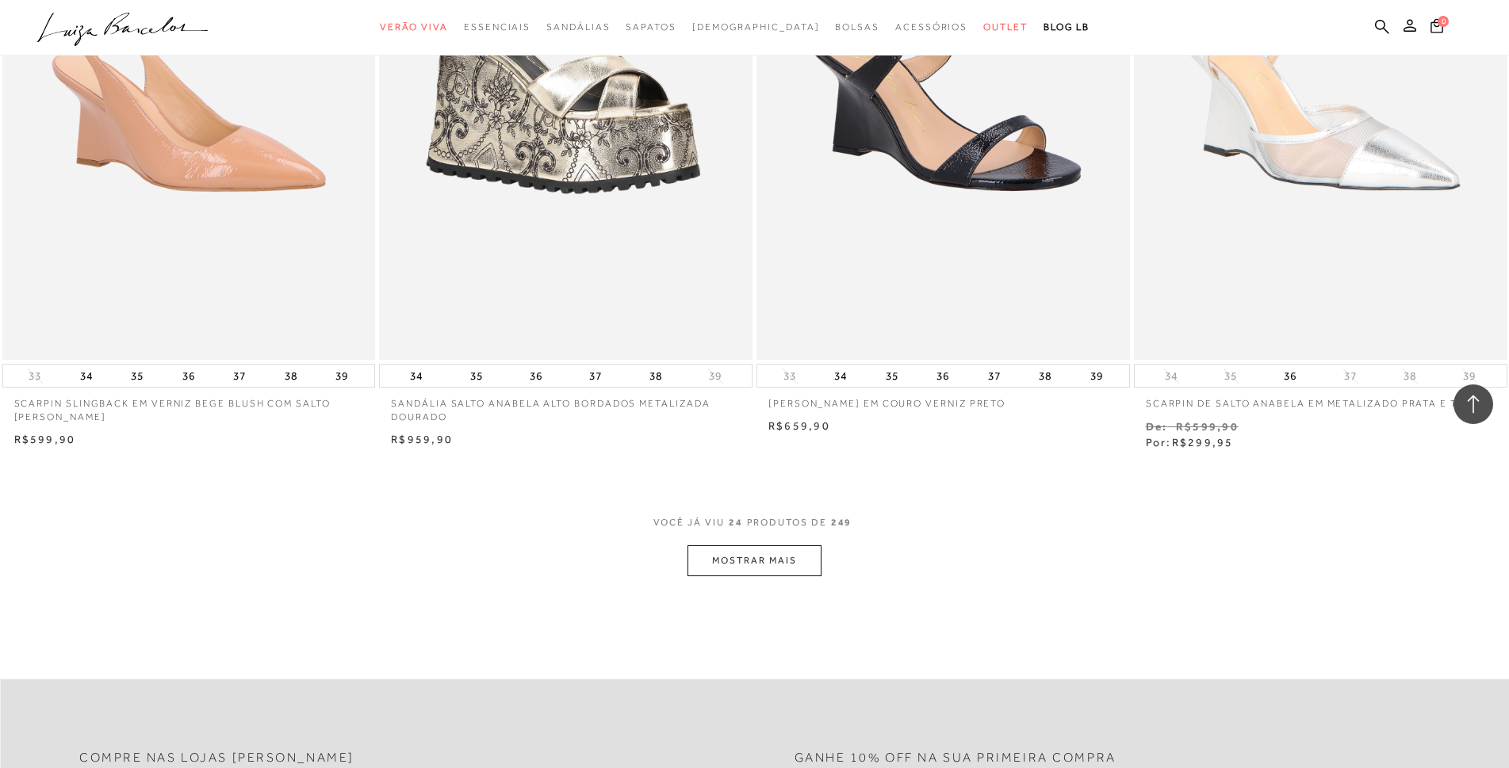
scroll to position [3964, 0]
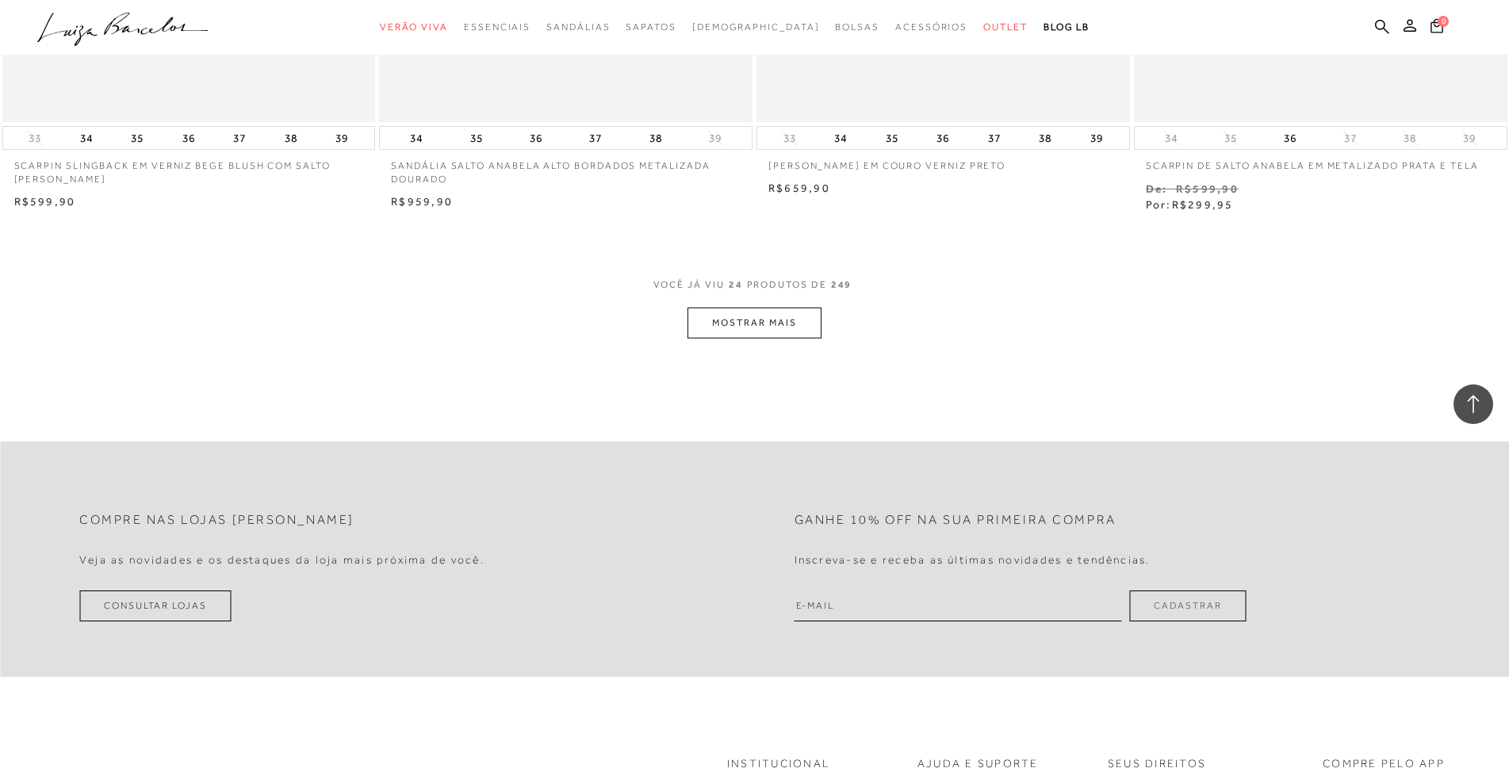
click at [776, 328] on button "MOSTRAR MAIS" at bounding box center [753, 323] width 133 height 31
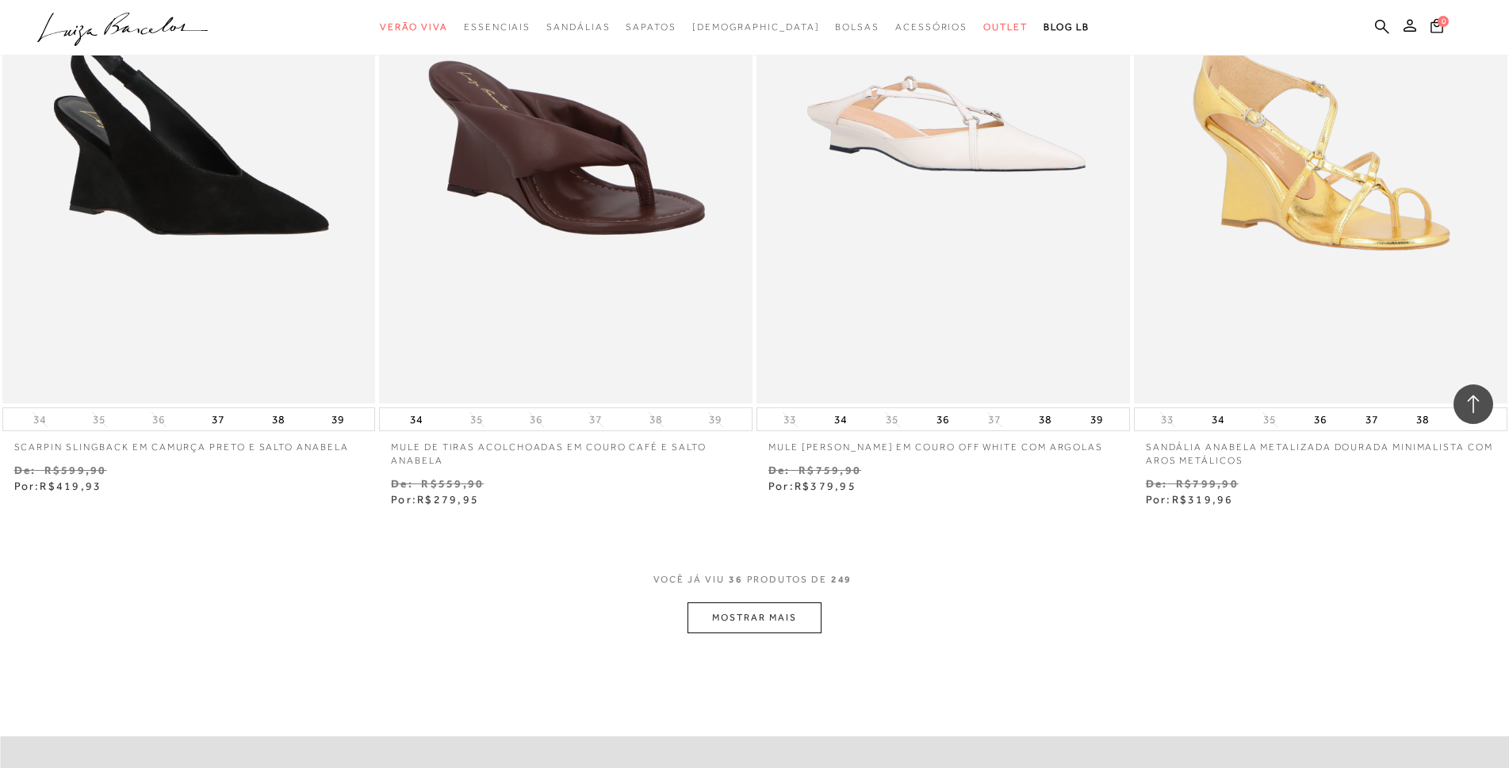
scroll to position [5947, 0]
